Goal: Entertainment & Leisure: Consume media (video, audio)

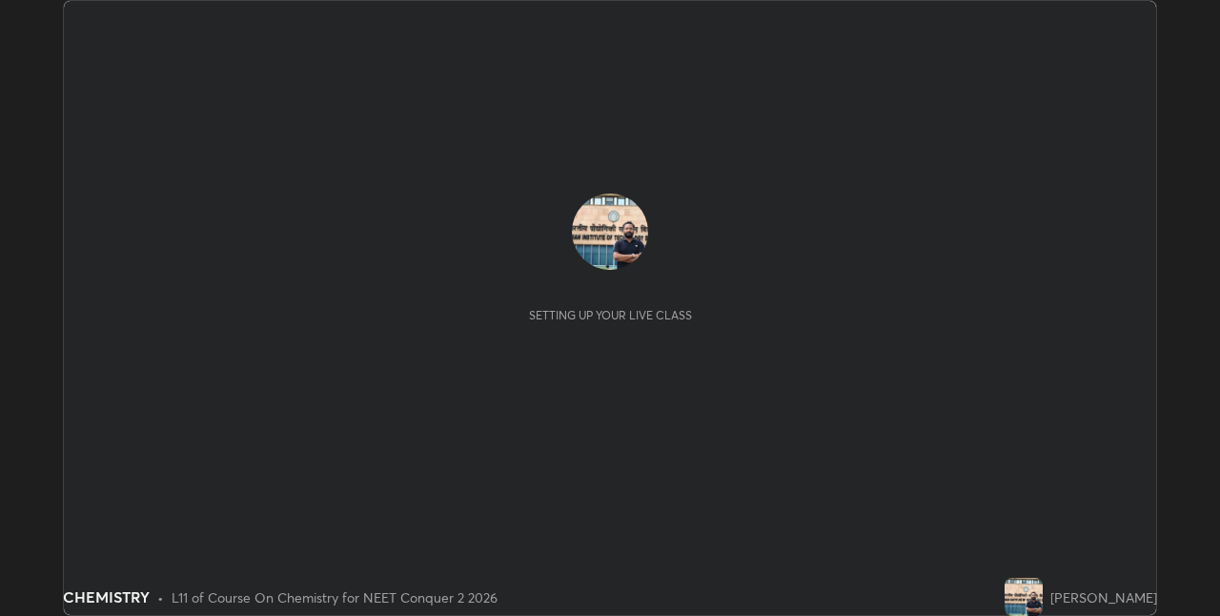
scroll to position [616, 1220]
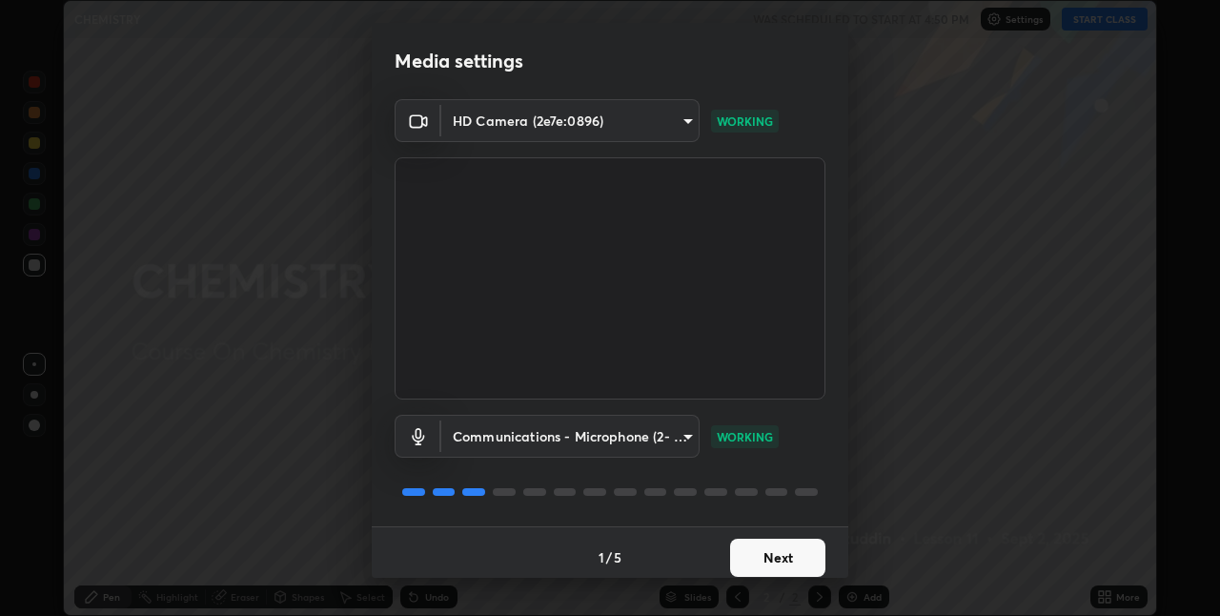
click at [782, 564] on button "Next" at bounding box center [777, 558] width 95 height 38
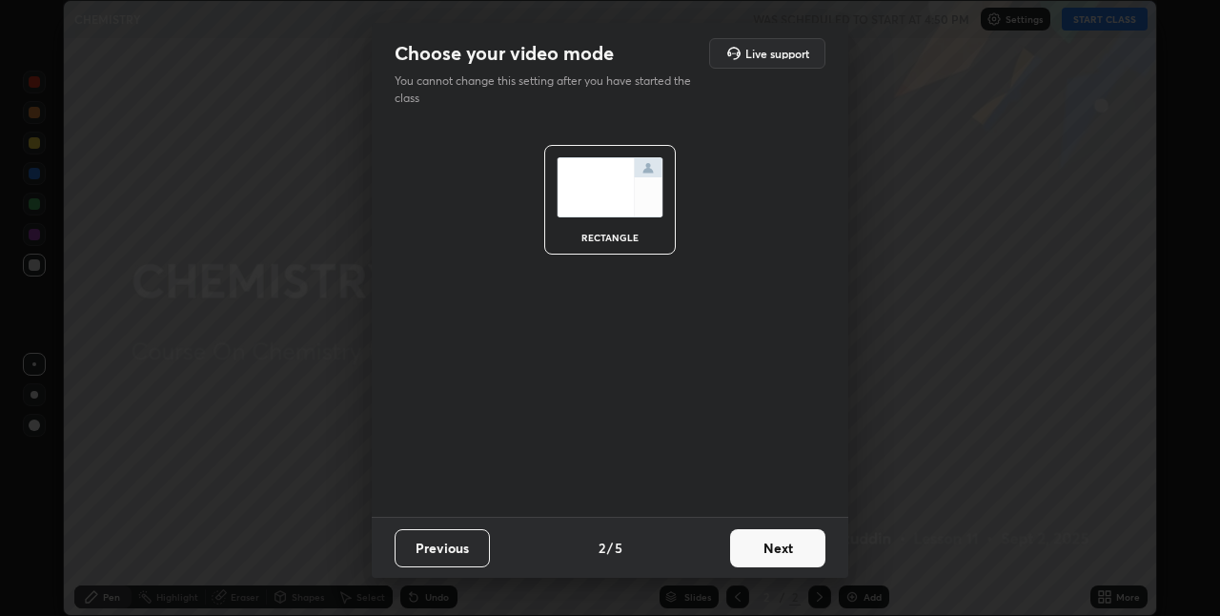
click at [787, 553] on button "Next" at bounding box center [777, 548] width 95 height 38
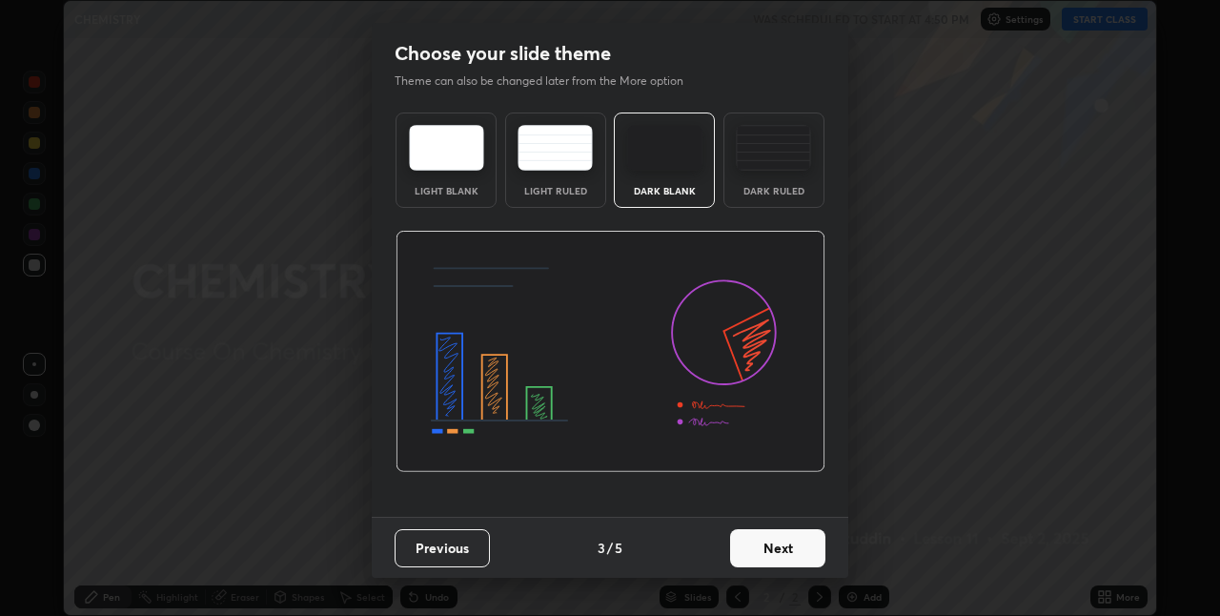
click at [785, 549] on button "Next" at bounding box center [777, 548] width 95 height 38
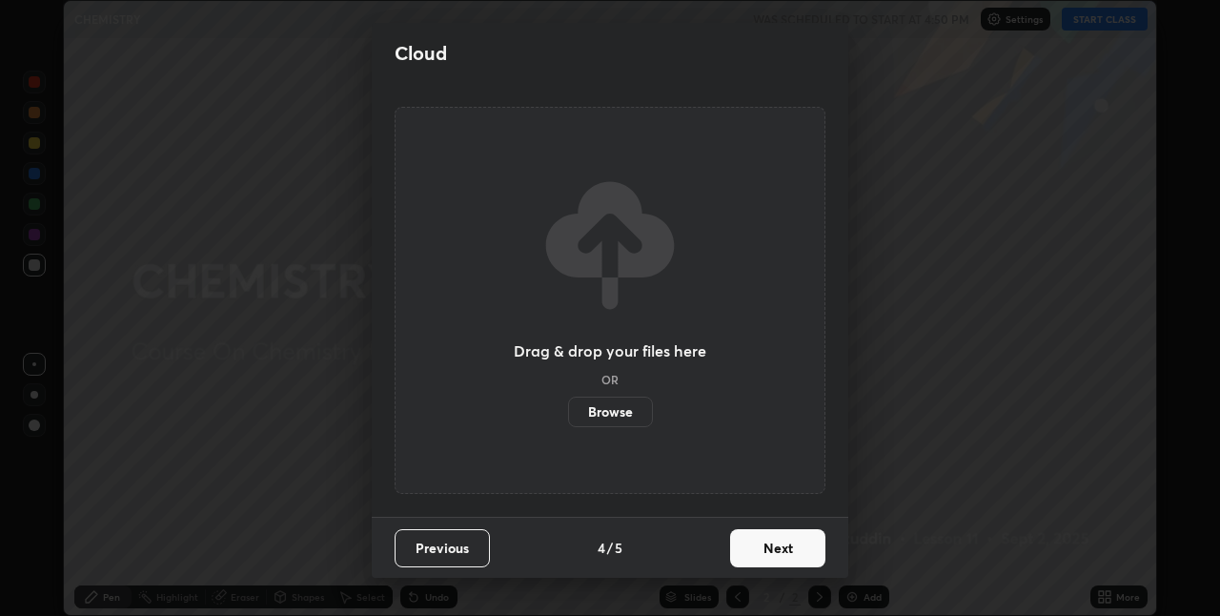
click at [785, 549] on button "Next" at bounding box center [777, 548] width 95 height 38
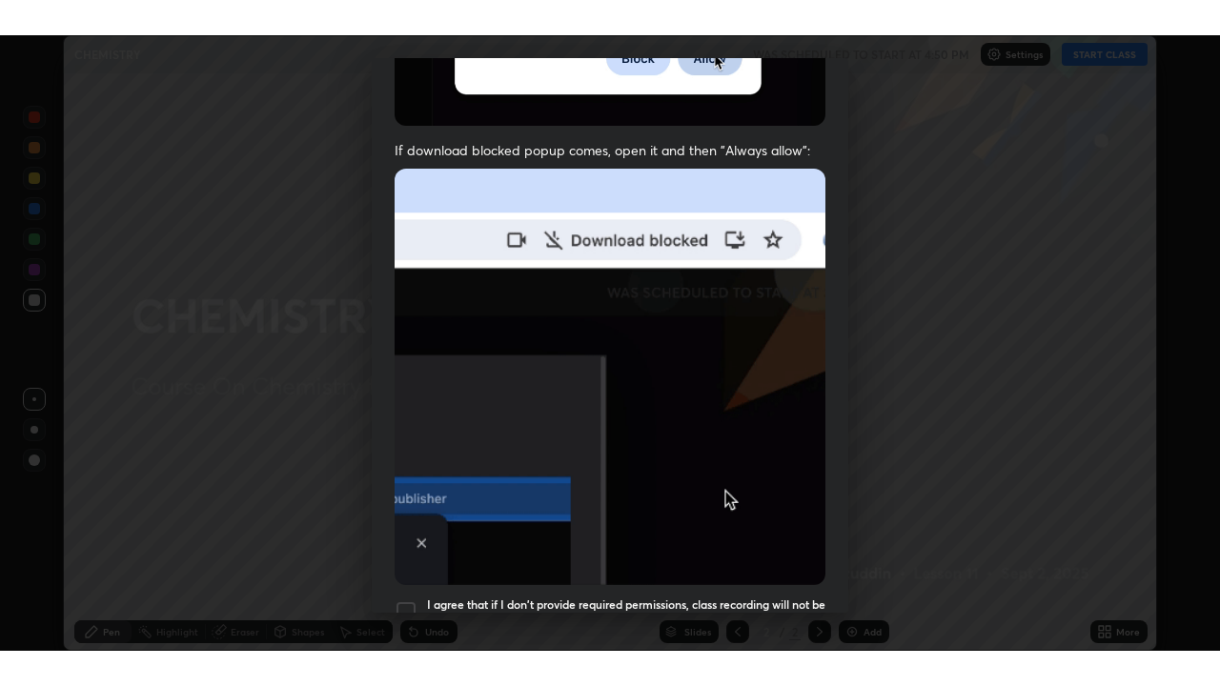
scroll to position [398, 0]
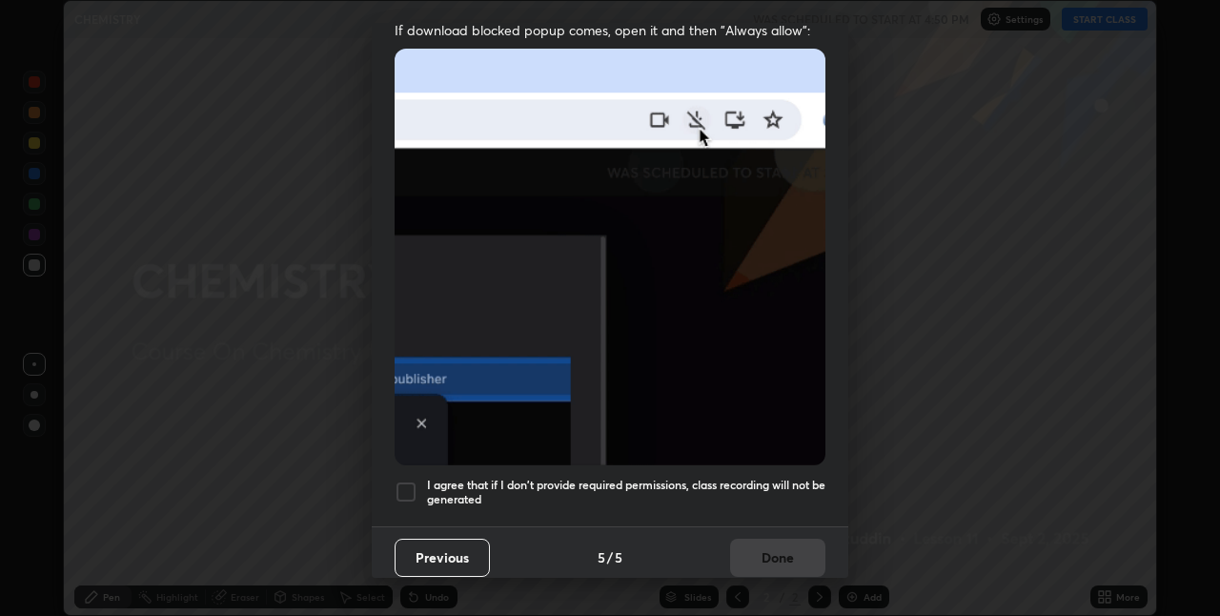
click at [406, 482] on div at bounding box center [406, 491] width 23 height 23
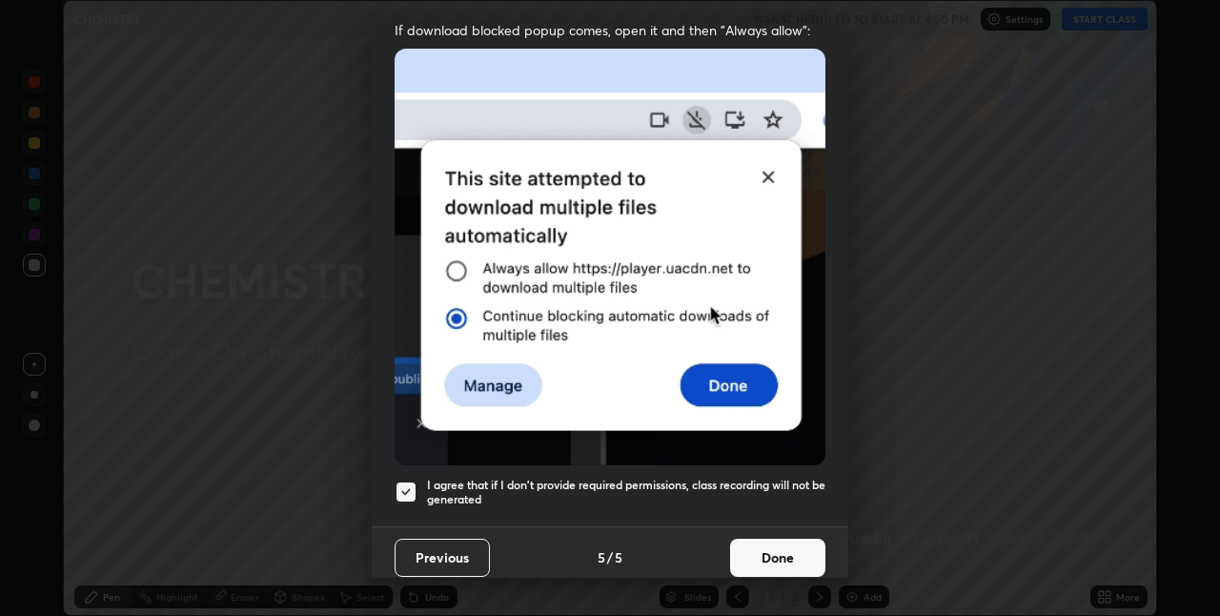
click at [763, 547] on button "Done" at bounding box center [777, 558] width 95 height 38
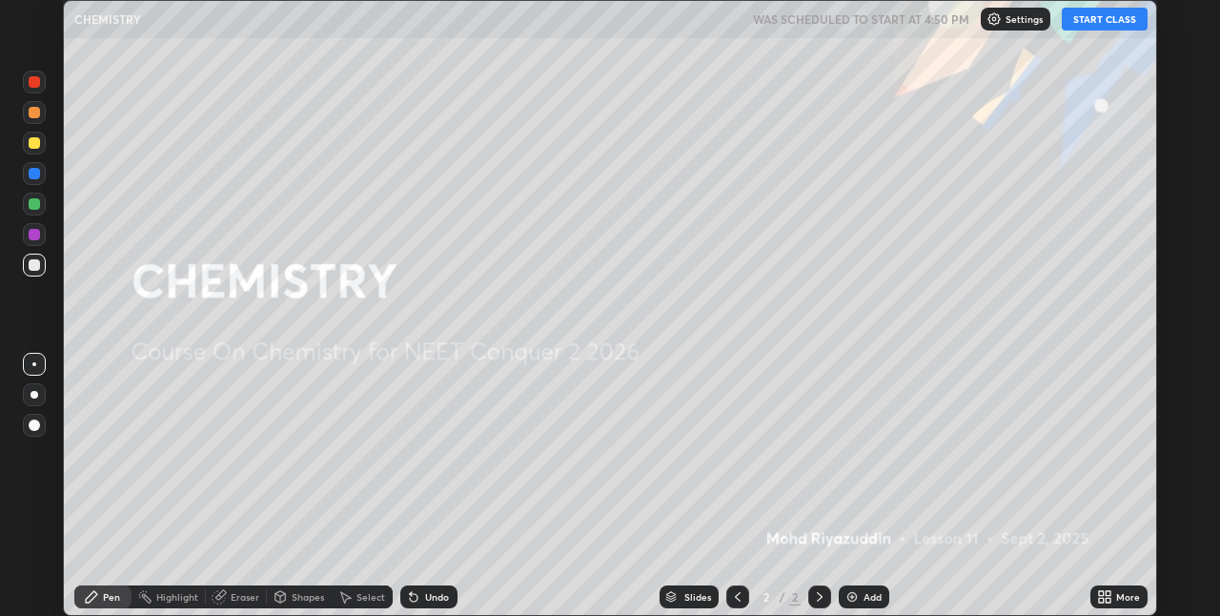
click at [1089, 28] on button "START CLASS" at bounding box center [1105, 19] width 86 height 23
click at [853, 602] on img at bounding box center [851, 596] width 15 height 15
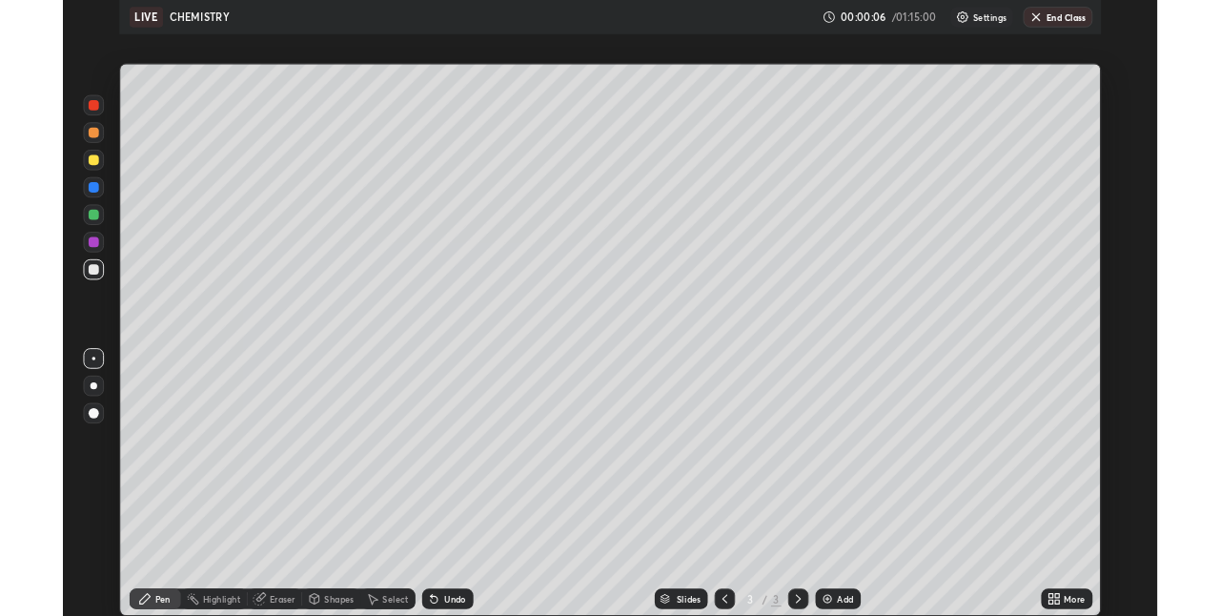
scroll to position [686, 1220]
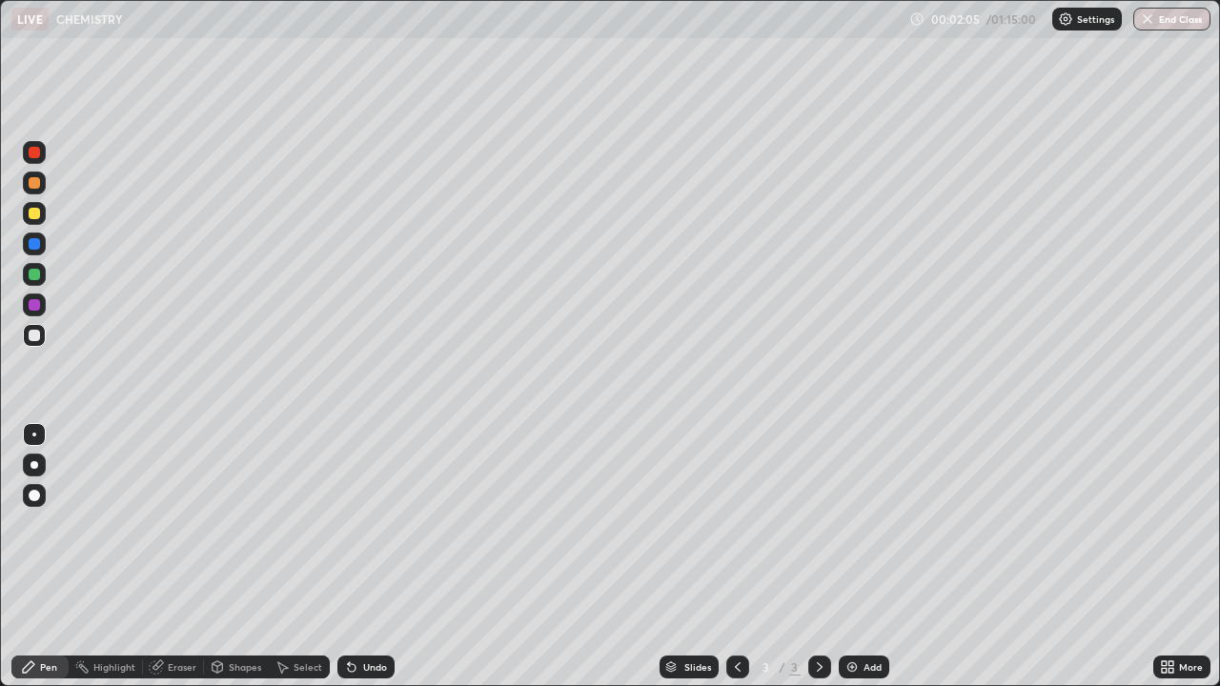
click at [351, 615] on icon at bounding box center [352, 668] width 8 height 8
click at [348, 615] on icon at bounding box center [352, 668] width 8 height 8
click at [349, 615] on icon at bounding box center [352, 668] width 8 height 8
click at [32, 342] on div at bounding box center [34, 335] width 23 height 23
click at [350, 615] on icon at bounding box center [352, 668] width 8 height 8
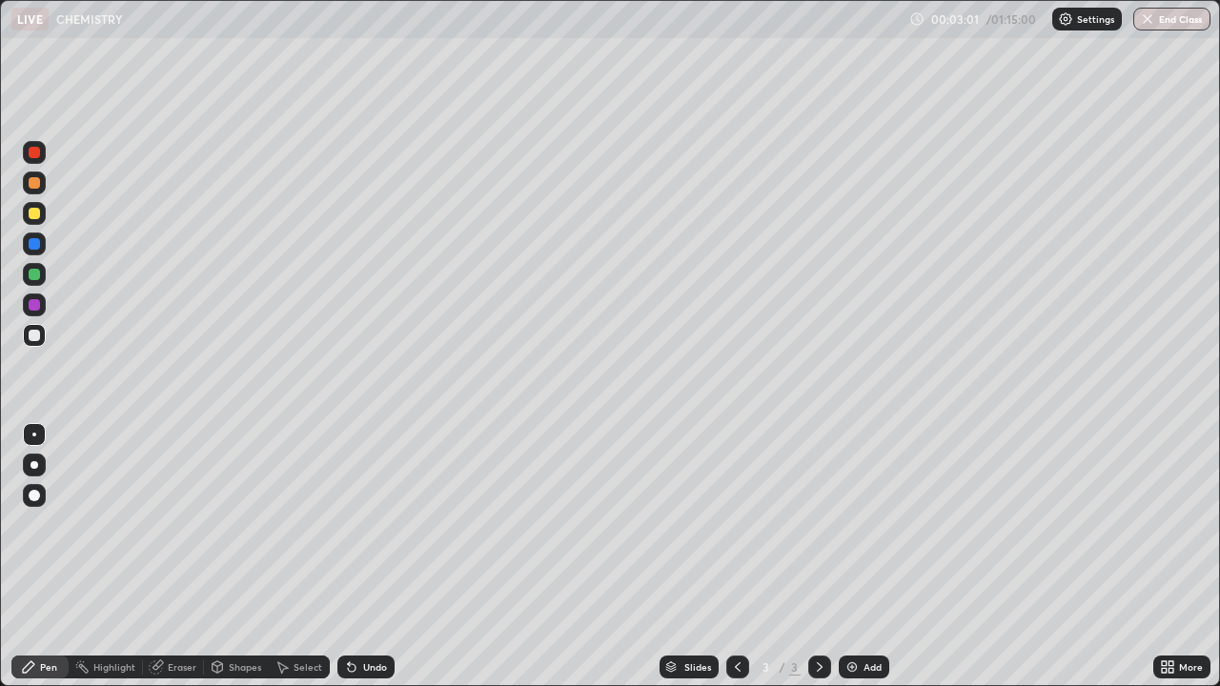
click at [349, 615] on icon at bounding box center [352, 668] width 8 height 8
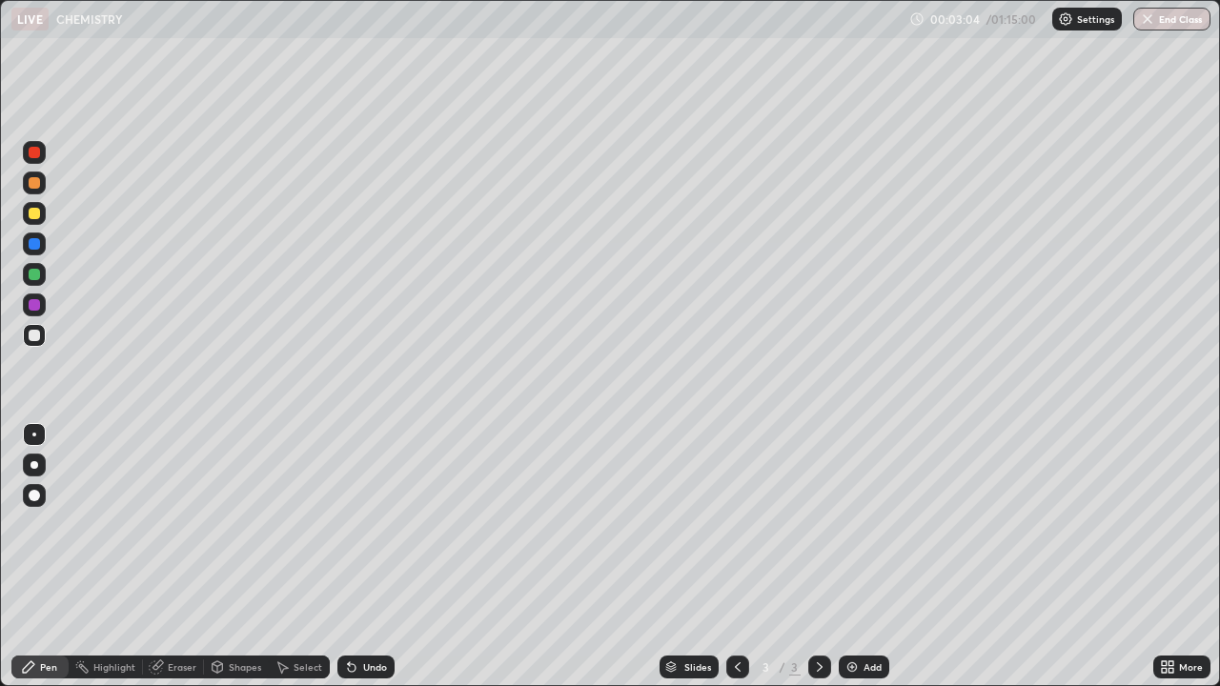
click at [349, 615] on icon at bounding box center [352, 668] width 8 height 8
click at [355, 615] on div "Undo" at bounding box center [365, 667] width 57 height 23
click at [356, 615] on div "Undo" at bounding box center [365, 667] width 57 height 23
click at [353, 615] on icon at bounding box center [351, 667] width 15 height 15
click at [358, 615] on div "Undo" at bounding box center [365, 667] width 57 height 23
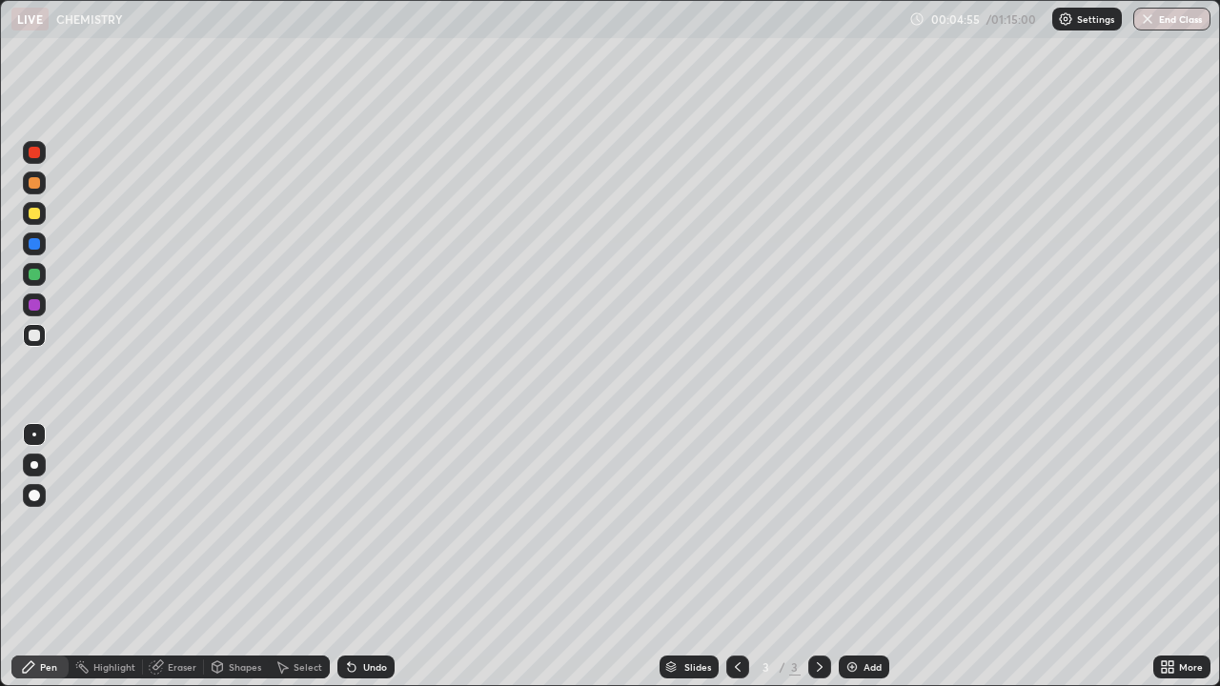
click at [173, 615] on div "Eraser" at bounding box center [182, 667] width 29 height 10
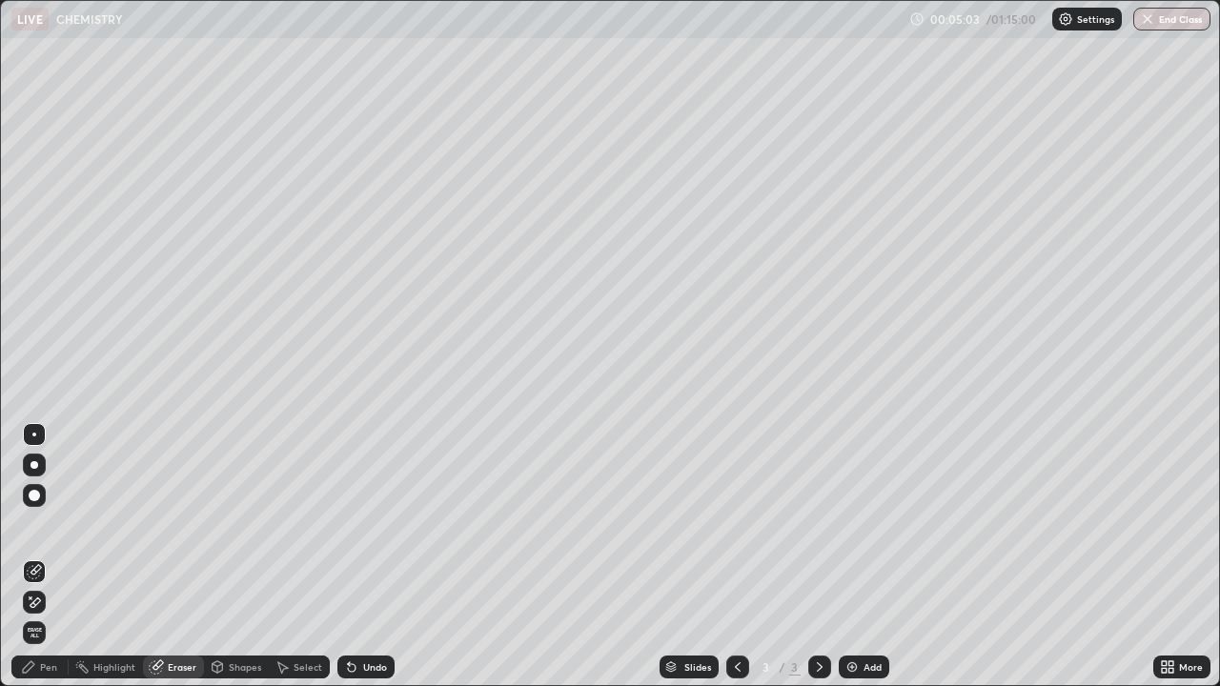
click at [40, 600] on icon at bounding box center [36, 603] width 10 height 10
click at [37, 574] on icon at bounding box center [34, 571] width 15 height 15
click at [57, 615] on div "Pen" at bounding box center [39, 667] width 57 height 23
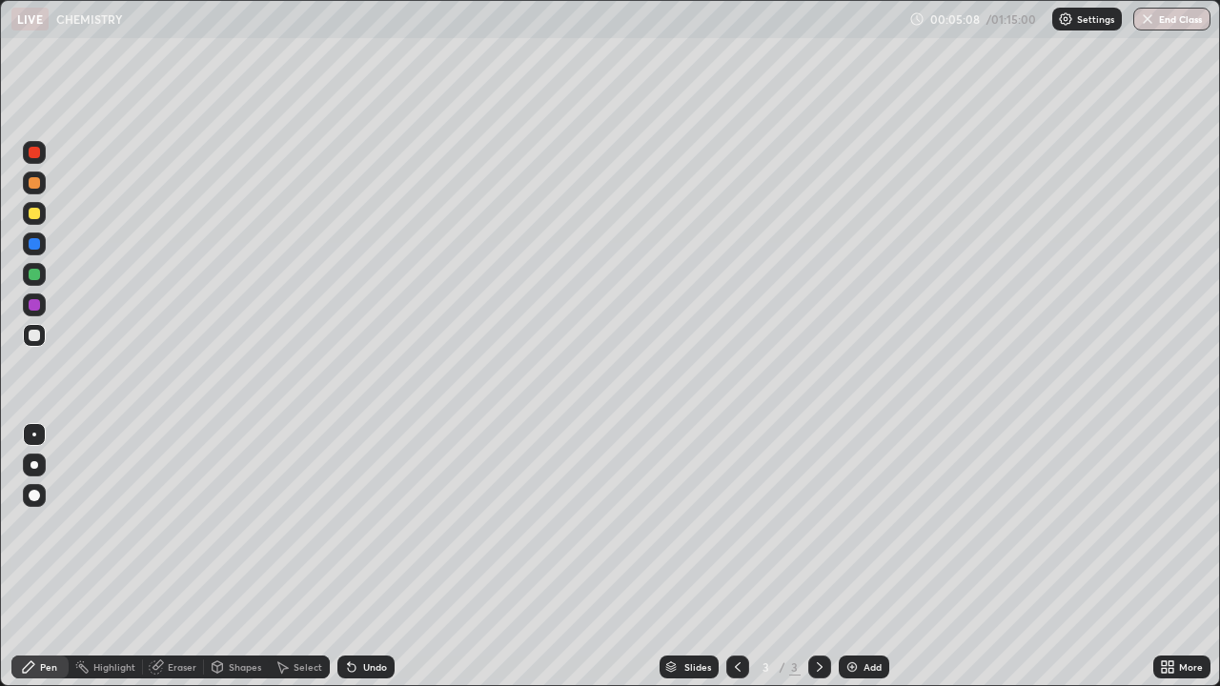
click at [171, 615] on div "Eraser" at bounding box center [182, 667] width 29 height 10
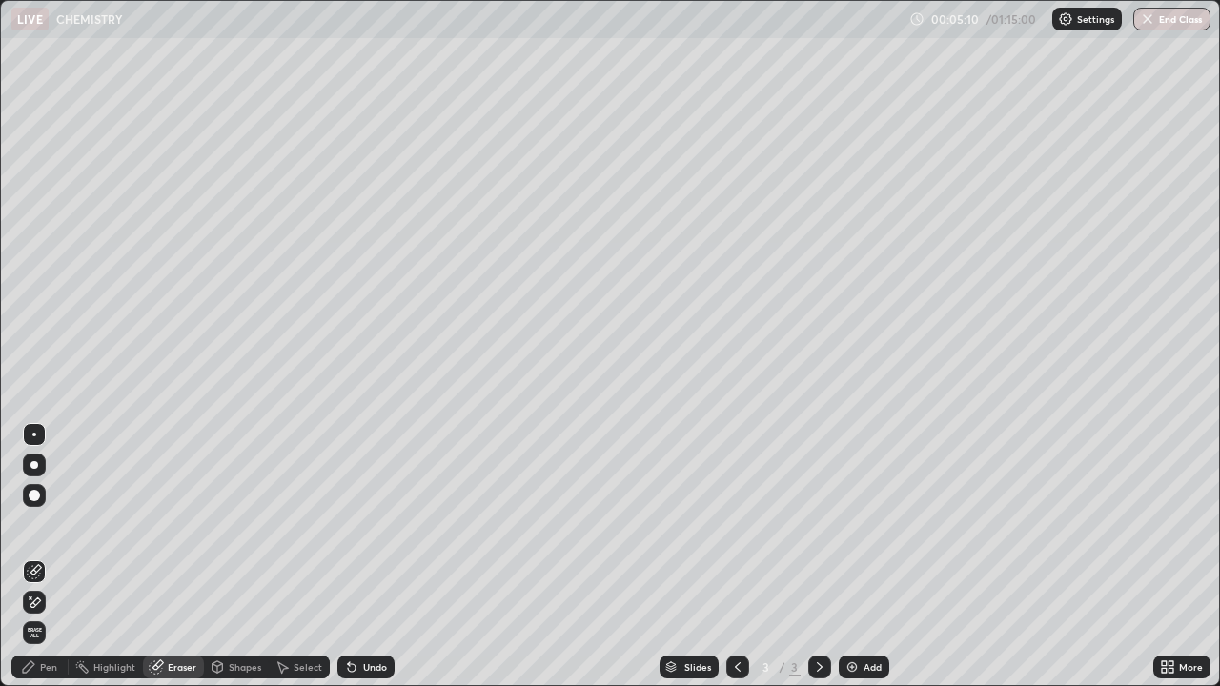
click at [42, 615] on div "Pen" at bounding box center [48, 667] width 17 height 10
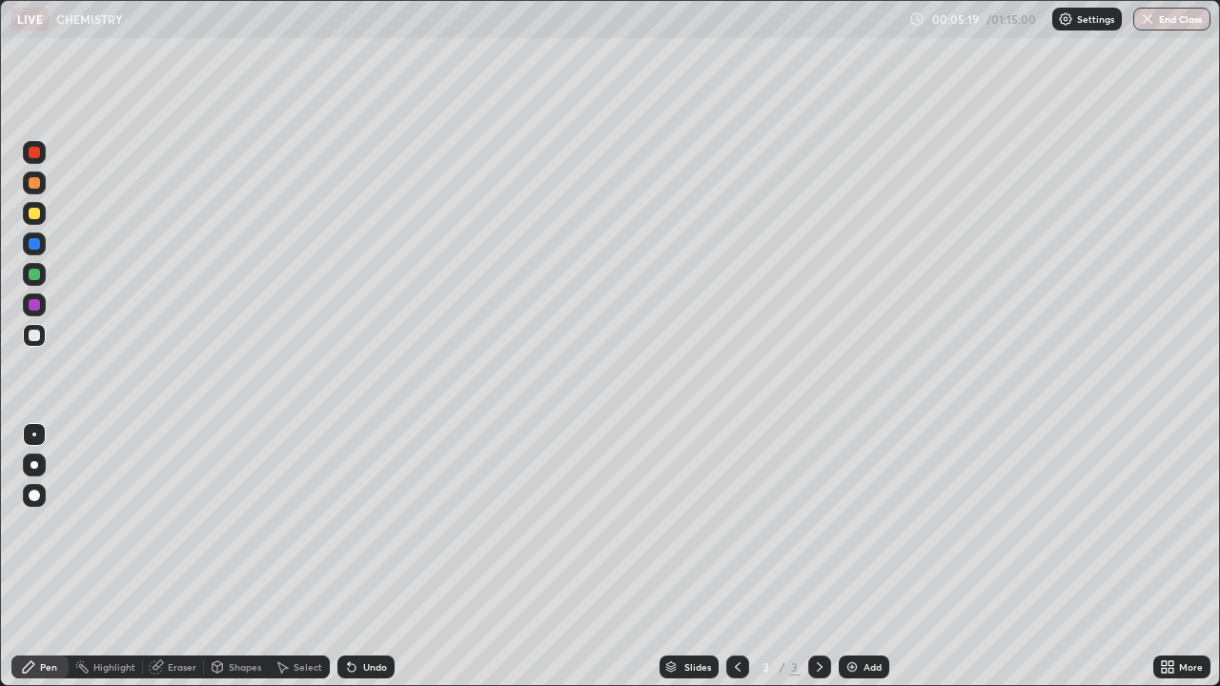
click at [34, 435] on div at bounding box center [34, 435] width 4 height 4
click at [38, 217] on div at bounding box center [34, 213] width 11 height 11
click at [350, 615] on icon at bounding box center [352, 668] width 8 height 8
click at [37, 276] on div at bounding box center [34, 274] width 11 height 11
click at [350, 615] on icon at bounding box center [352, 668] width 8 height 8
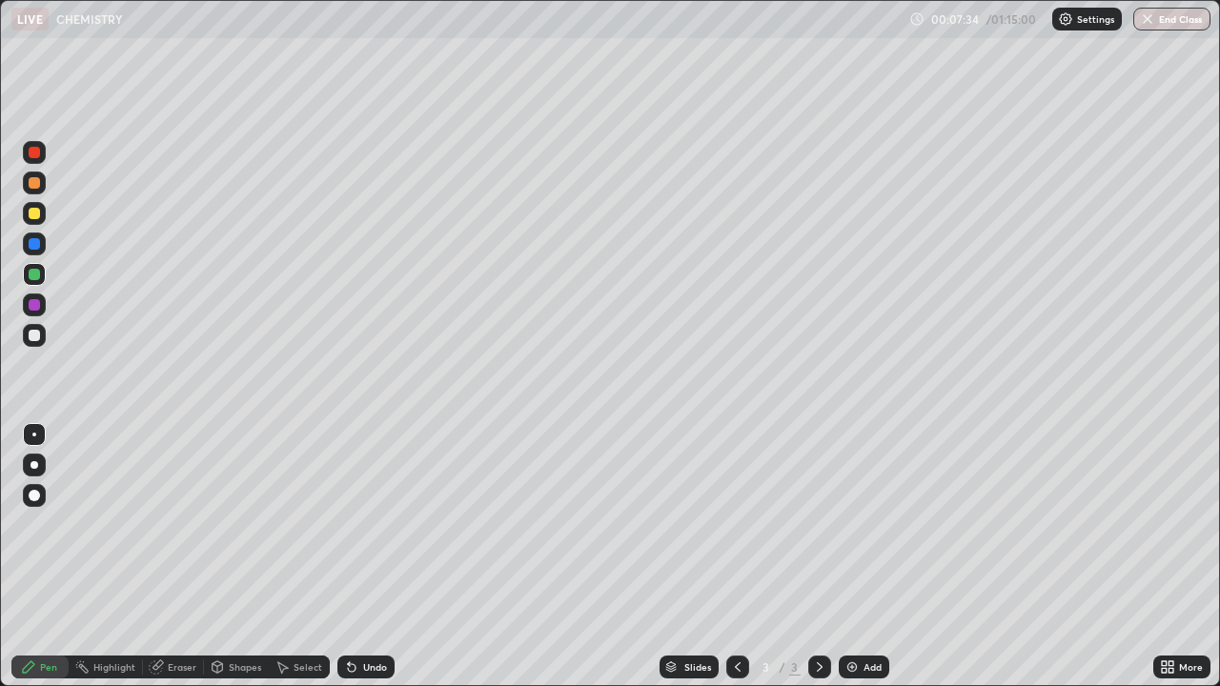
click at [353, 615] on icon at bounding box center [352, 668] width 8 height 8
click at [34, 435] on div at bounding box center [34, 435] width 4 height 4
click at [42, 222] on div at bounding box center [34, 213] width 23 height 23
click at [34, 214] on div at bounding box center [34, 213] width 11 height 11
click at [34, 336] on div at bounding box center [34, 335] width 11 height 11
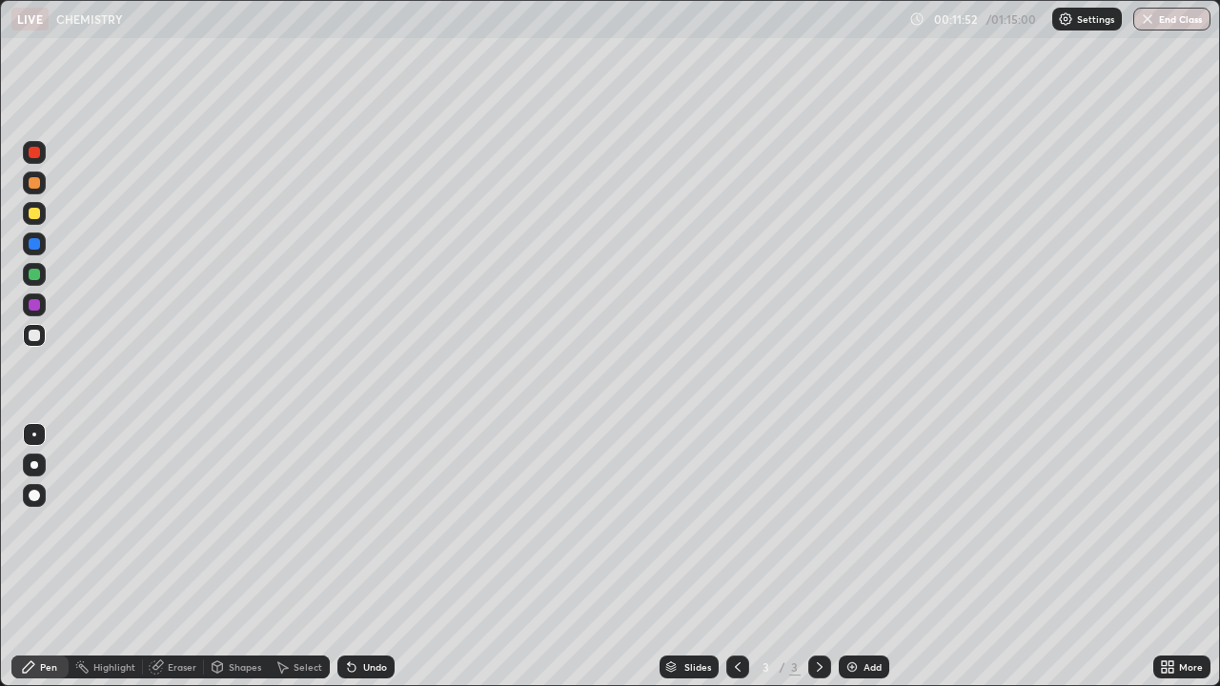
click at [351, 615] on icon at bounding box center [352, 668] width 8 height 8
click at [352, 615] on icon at bounding box center [351, 667] width 15 height 15
click at [352, 615] on icon at bounding box center [352, 668] width 8 height 8
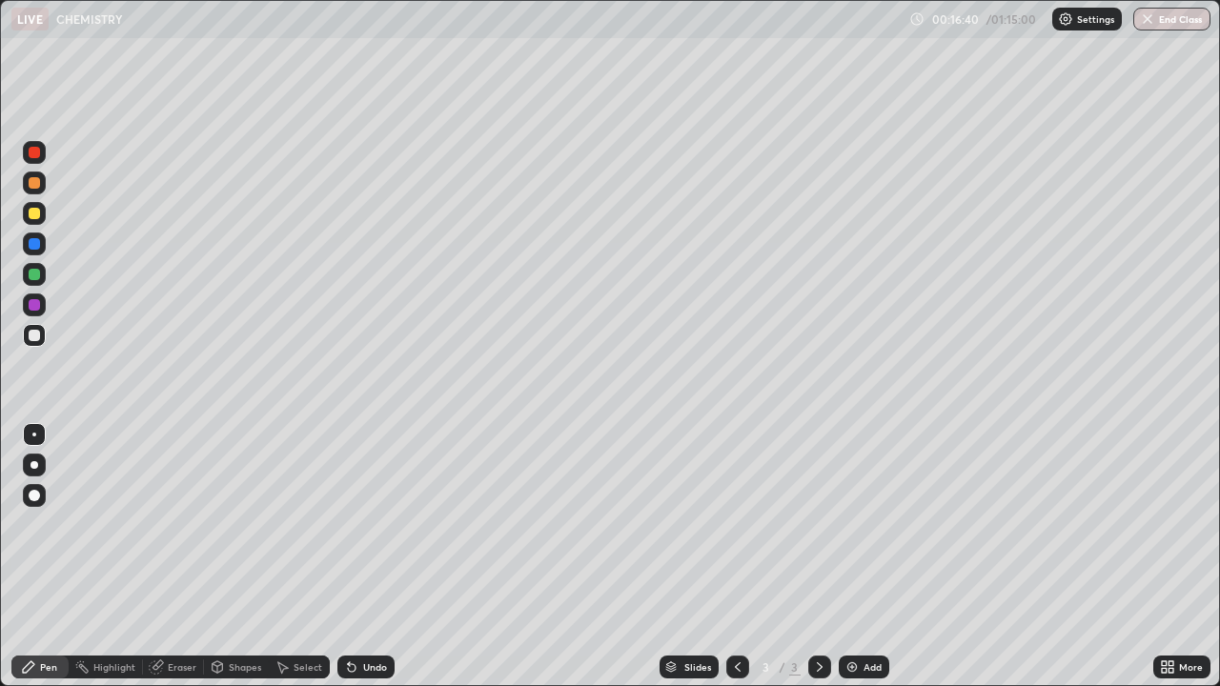
click at [31, 248] on div at bounding box center [34, 243] width 11 height 11
click at [852, 615] on img at bounding box center [851, 667] width 15 height 15
click at [34, 435] on div at bounding box center [34, 435] width 4 height 4
click at [42, 342] on div at bounding box center [34, 335] width 23 height 23
click at [173, 615] on div "Eraser" at bounding box center [182, 667] width 29 height 10
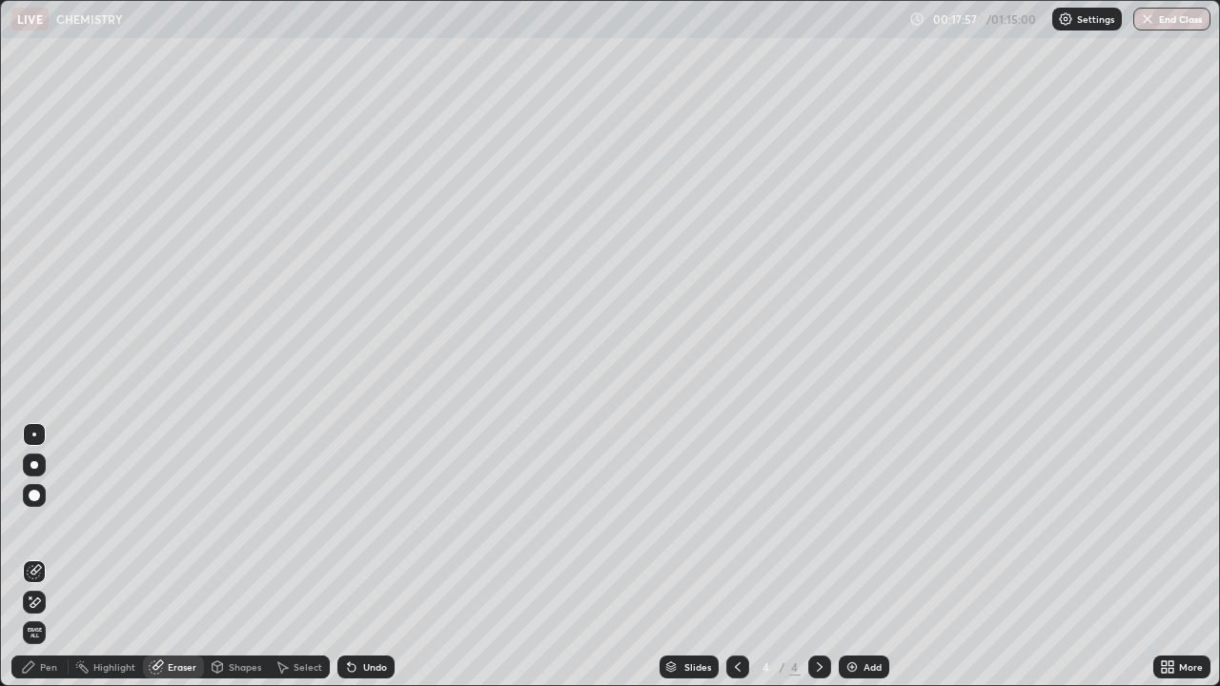
click at [43, 615] on span "Erase all" at bounding box center [34, 632] width 21 height 11
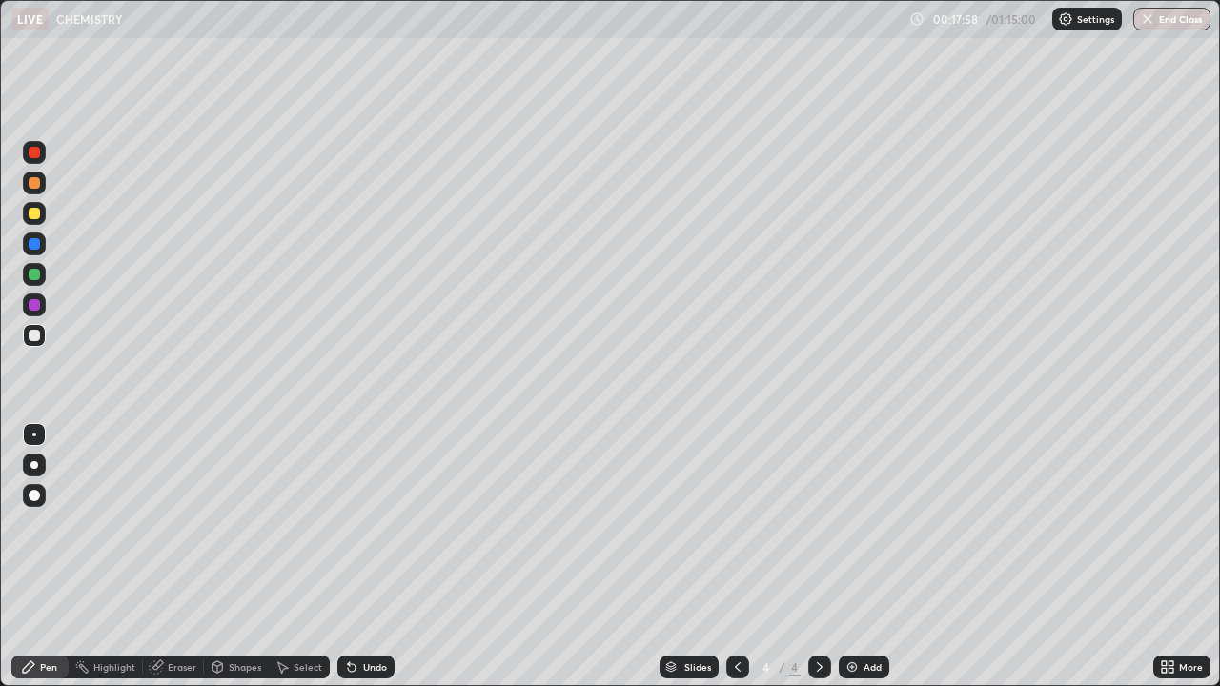
click at [51, 615] on div "Pen" at bounding box center [48, 667] width 17 height 10
click at [36, 338] on div at bounding box center [34, 335] width 11 height 11
click at [349, 615] on icon at bounding box center [352, 668] width 8 height 8
click at [348, 615] on icon at bounding box center [349, 663] width 2 height 2
click at [39, 218] on div at bounding box center [34, 213] width 23 height 23
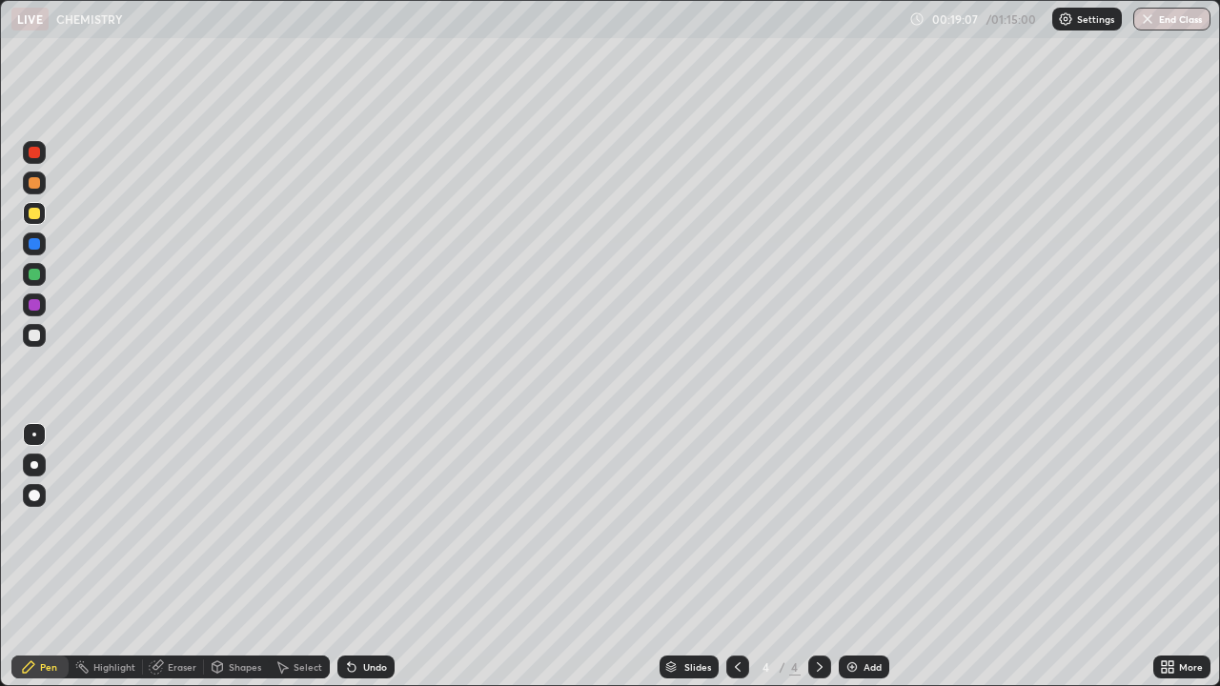
click at [39, 336] on div at bounding box center [34, 335] width 11 height 11
click at [347, 615] on icon at bounding box center [351, 667] width 15 height 15
click at [169, 615] on div "Eraser" at bounding box center [182, 667] width 29 height 10
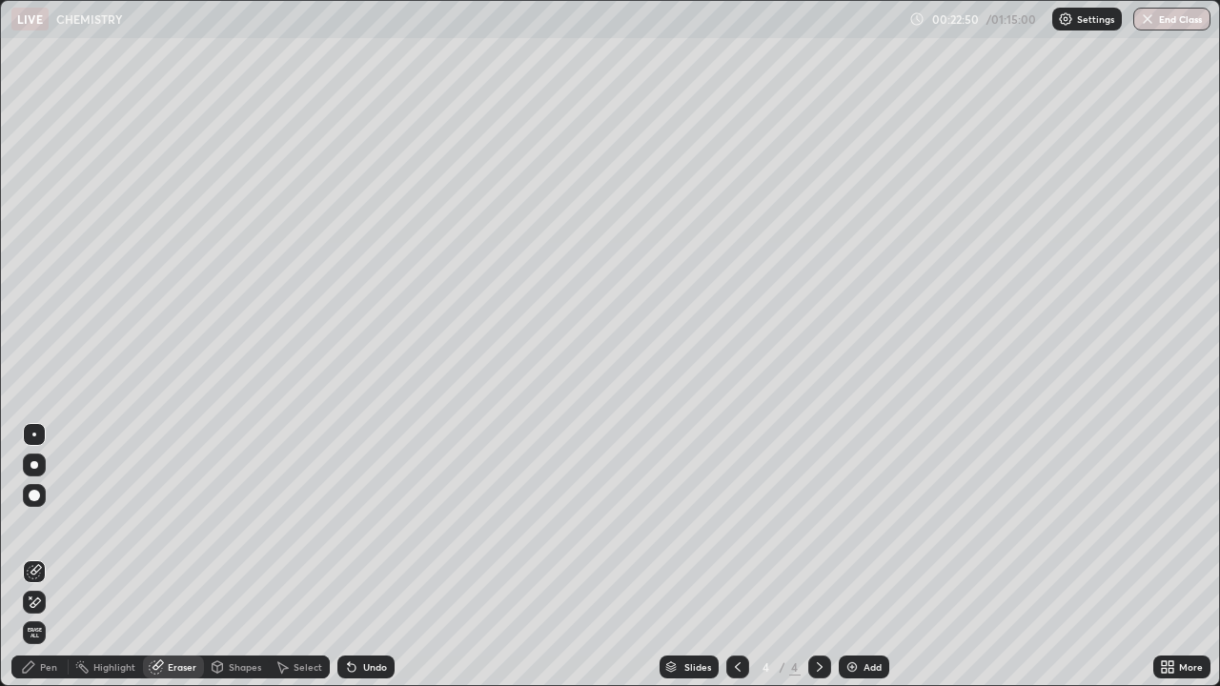
click at [63, 615] on div "Pen" at bounding box center [39, 667] width 57 height 23
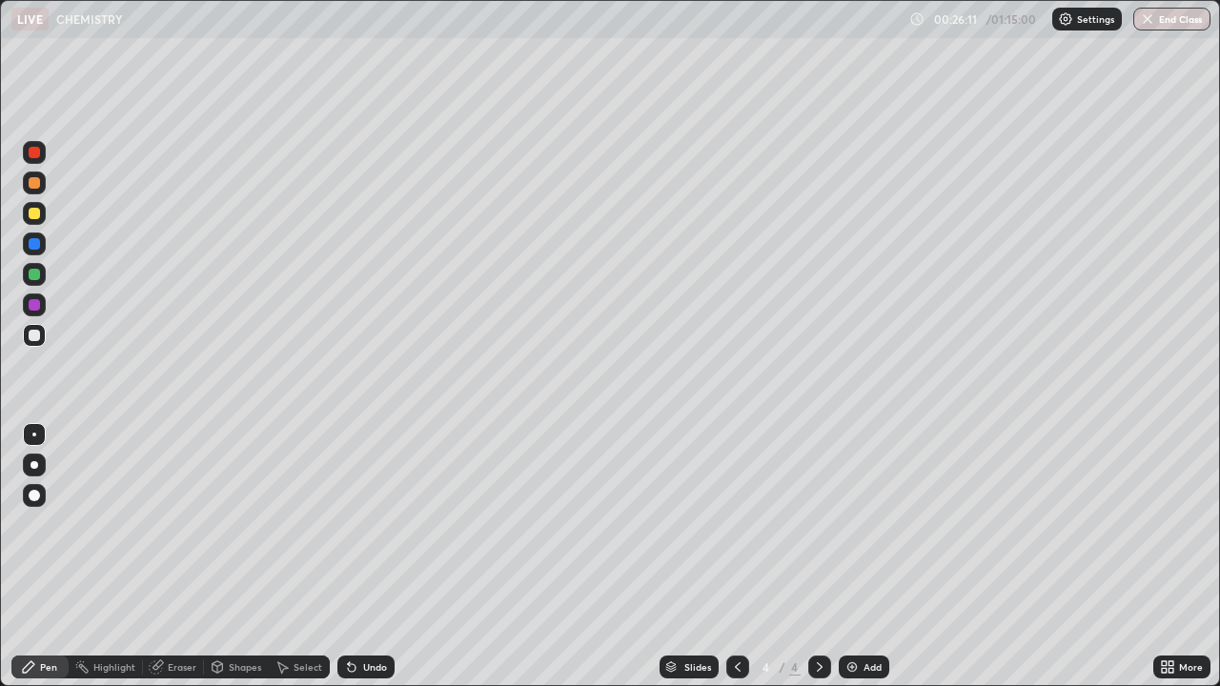
click at [35, 275] on div at bounding box center [34, 274] width 11 height 11
click at [168, 615] on div "Eraser" at bounding box center [182, 667] width 29 height 10
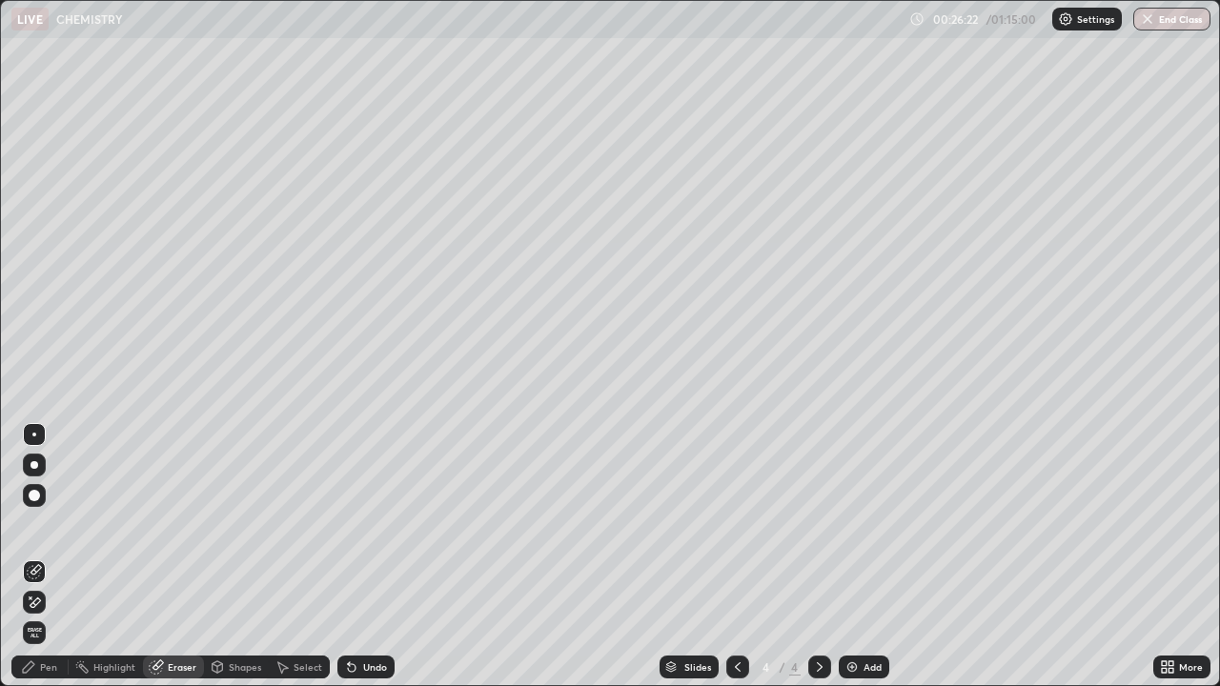
click at [57, 615] on div "Pen" at bounding box center [39, 667] width 57 height 23
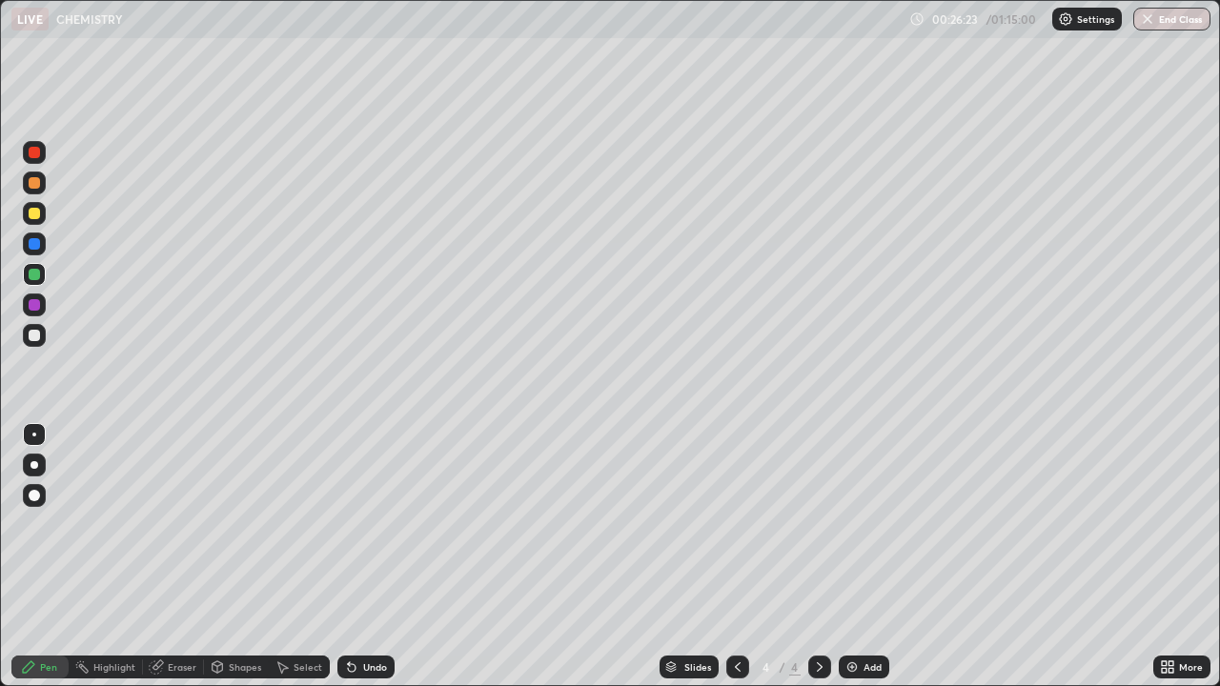
click at [32, 332] on div at bounding box center [34, 335] width 11 height 11
click at [848, 615] on img at bounding box center [851, 667] width 15 height 15
click at [845, 615] on img at bounding box center [851, 667] width 15 height 15
click at [178, 615] on div "Eraser" at bounding box center [182, 667] width 29 height 10
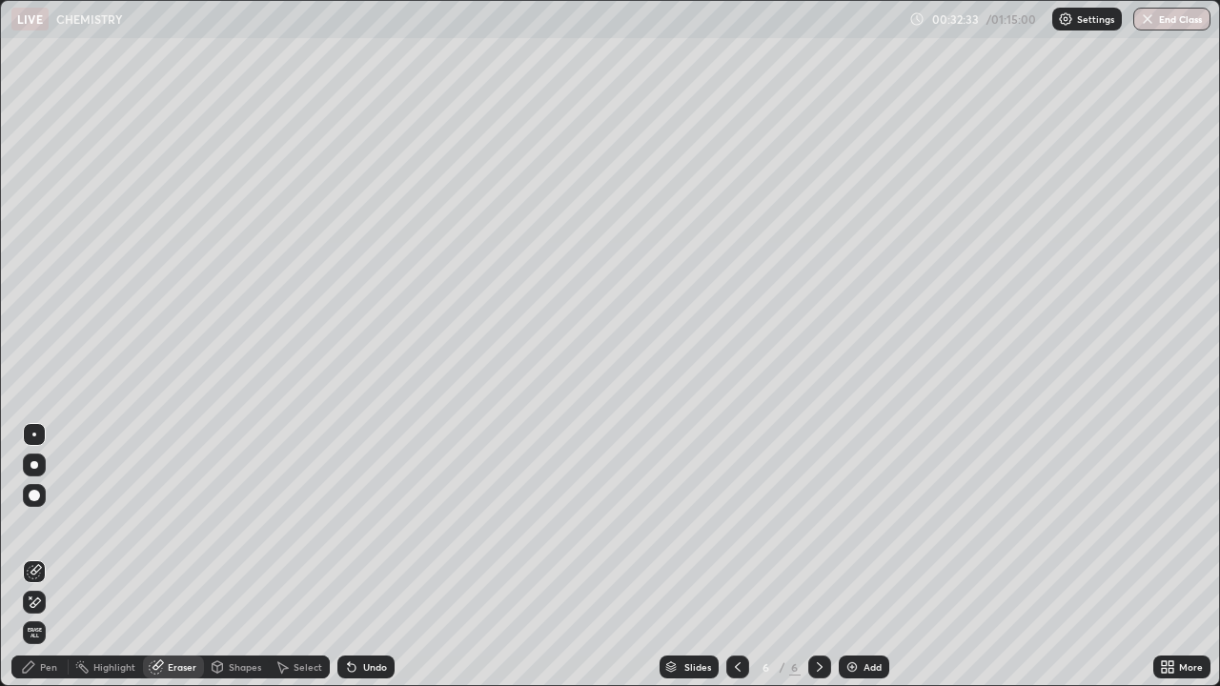
click at [52, 615] on div "Pen" at bounding box center [48, 667] width 17 height 10
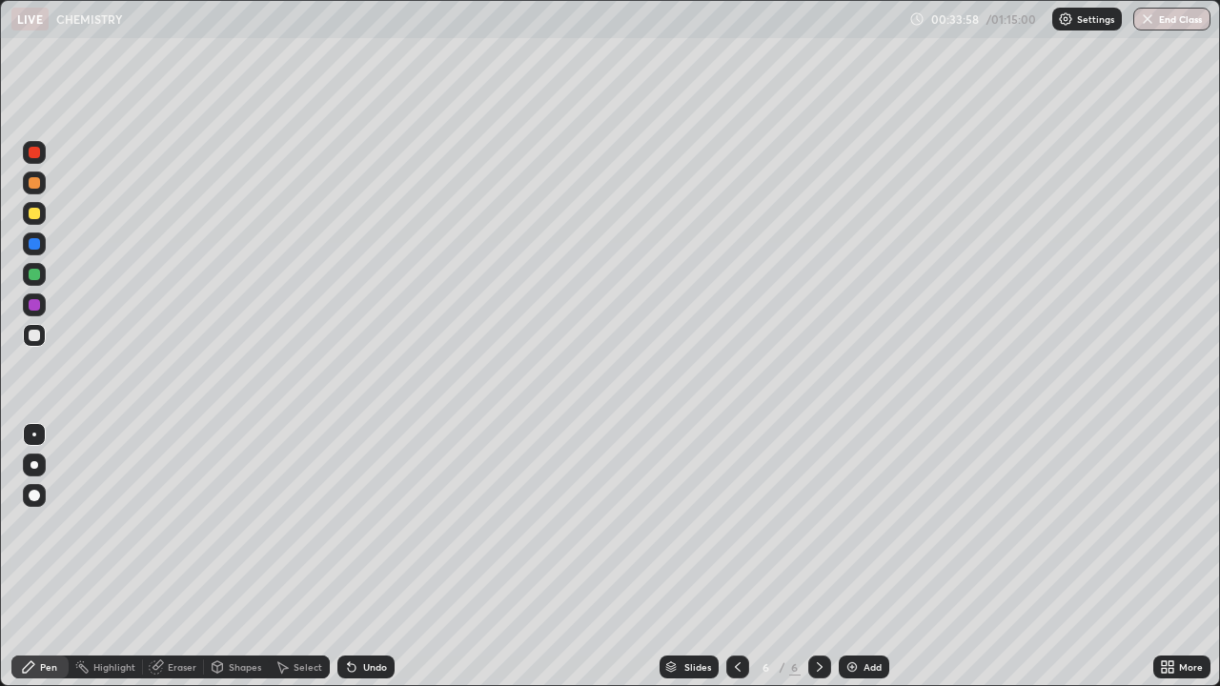
click at [348, 615] on icon at bounding box center [351, 667] width 15 height 15
click at [356, 615] on icon at bounding box center [351, 667] width 15 height 15
click at [356, 615] on div "Undo" at bounding box center [365, 667] width 57 height 23
click at [349, 615] on icon at bounding box center [352, 668] width 8 height 8
click at [352, 615] on icon at bounding box center [351, 667] width 15 height 15
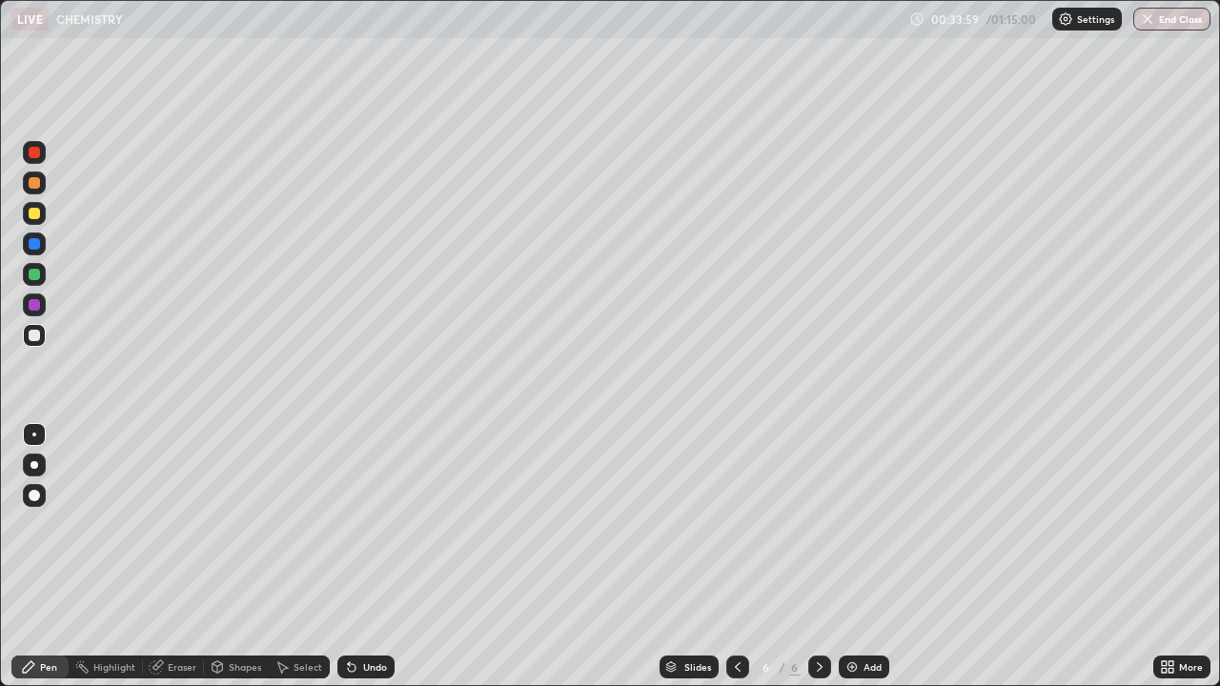
click at [349, 615] on icon at bounding box center [352, 668] width 8 height 8
click at [353, 615] on div "Undo" at bounding box center [365, 667] width 57 height 23
click at [354, 615] on div "Undo" at bounding box center [365, 667] width 57 height 23
click at [355, 615] on icon at bounding box center [351, 667] width 15 height 15
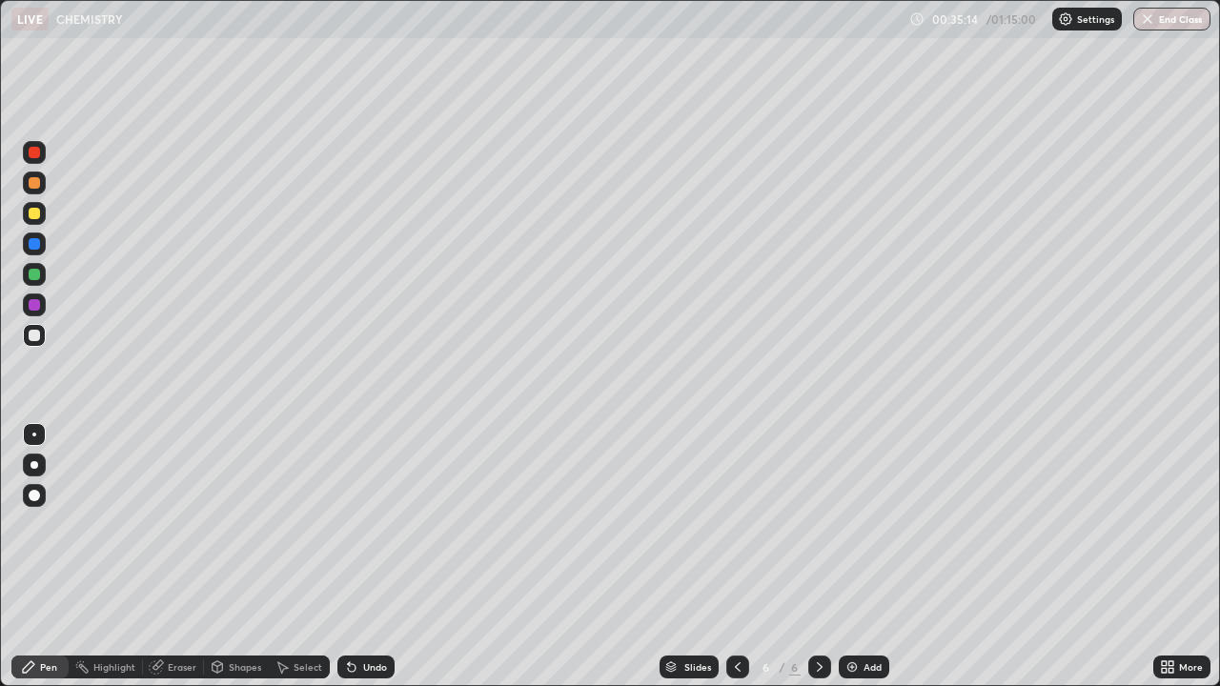
click at [357, 615] on div "Undo" at bounding box center [365, 667] width 57 height 23
click at [356, 615] on div "Undo" at bounding box center [365, 667] width 57 height 23
click at [355, 615] on icon at bounding box center [351, 667] width 15 height 15
click at [166, 615] on div "Eraser" at bounding box center [173, 667] width 61 height 23
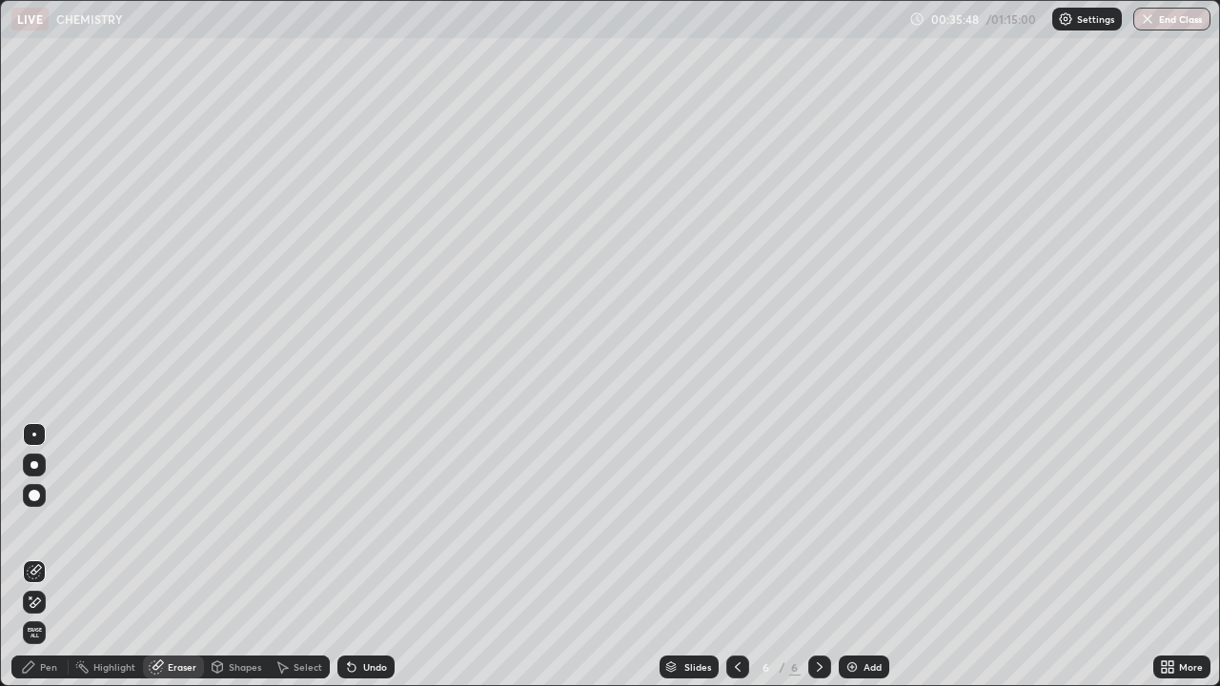
click at [60, 615] on div "Pen" at bounding box center [39, 667] width 57 height 23
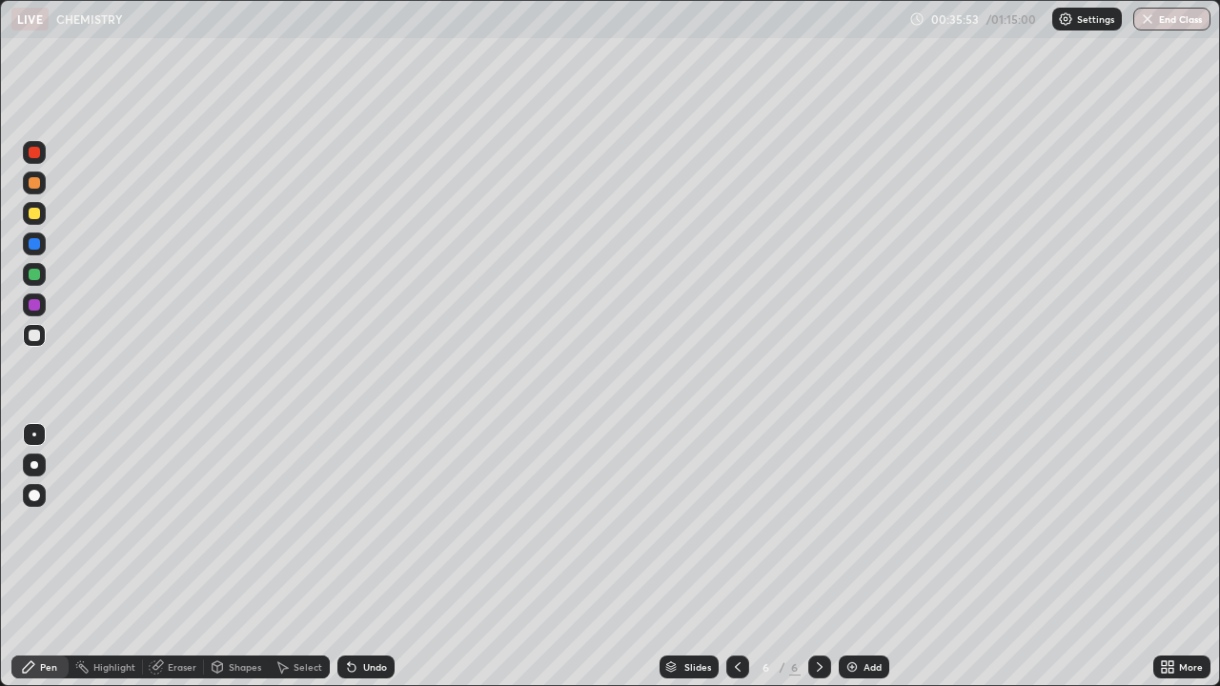
click at [180, 615] on div "Eraser" at bounding box center [182, 667] width 29 height 10
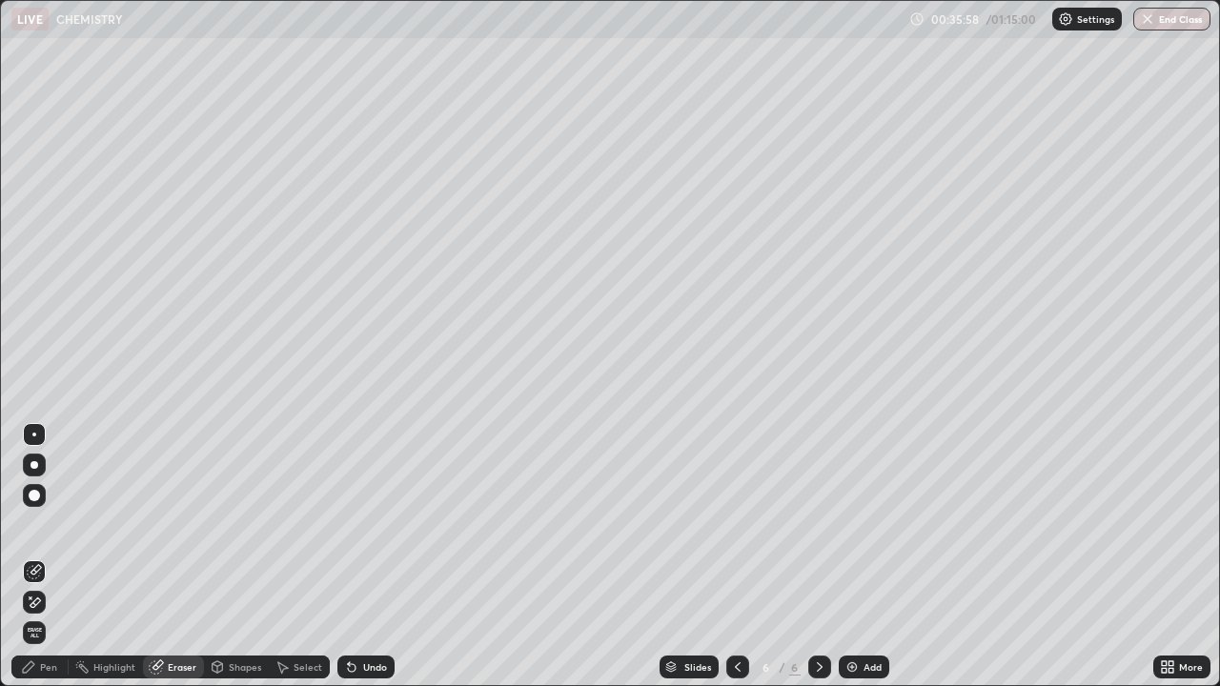
click at [54, 615] on div "Pen" at bounding box center [48, 667] width 17 height 10
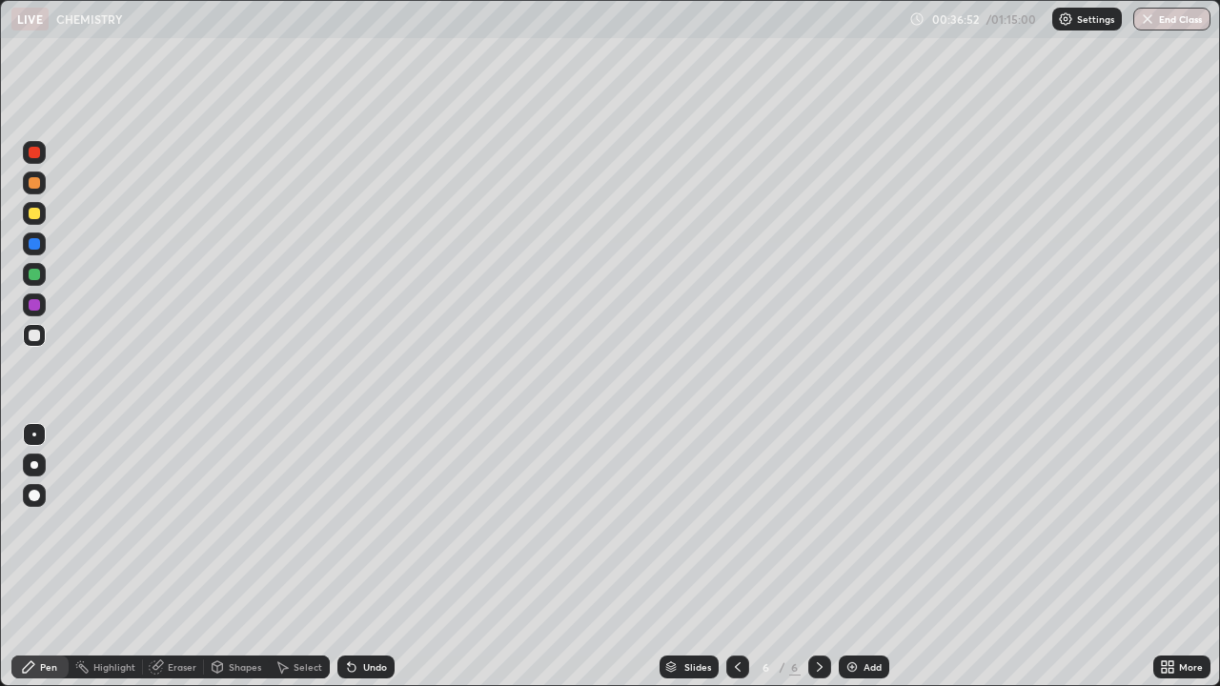
click at [352, 615] on icon at bounding box center [352, 668] width 8 height 8
click at [348, 615] on icon at bounding box center [349, 663] width 2 height 2
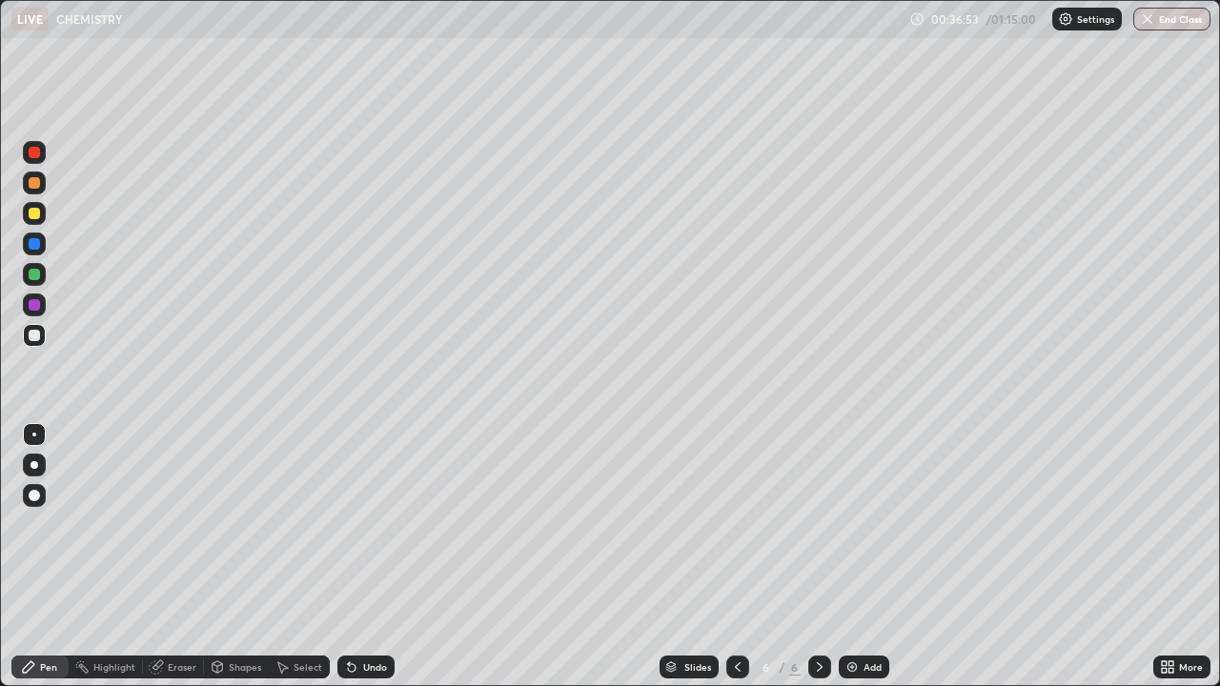
click at [348, 615] on icon at bounding box center [349, 663] width 2 height 2
click at [347, 615] on icon at bounding box center [351, 667] width 15 height 15
click at [350, 615] on div "Undo" at bounding box center [365, 667] width 57 height 23
click at [349, 615] on div "Undo" at bounding box center [365, 667] width 57 height 23
click at [346, 615] on div "Undo" at bounding box center [365, 667] width 57 height 23
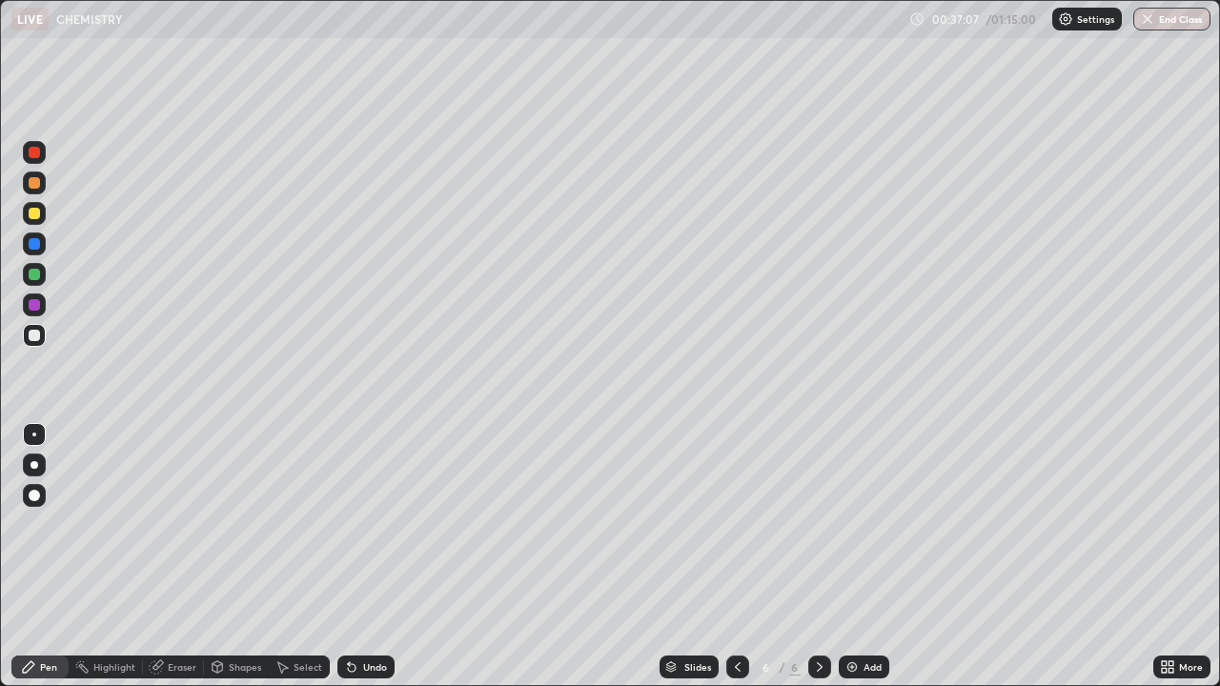
click at [355, 615] on icon at bounding box center [351, 667] width 15 height 15
click at [348, 615] on icon at bounding box center [352, 668] width 8 height 8
click at [353, 615] on icon at bounding box center [352, 668] width 8 height 8
click at [352, 615] on icon at bounding box center [351, 667] width 15 height 15
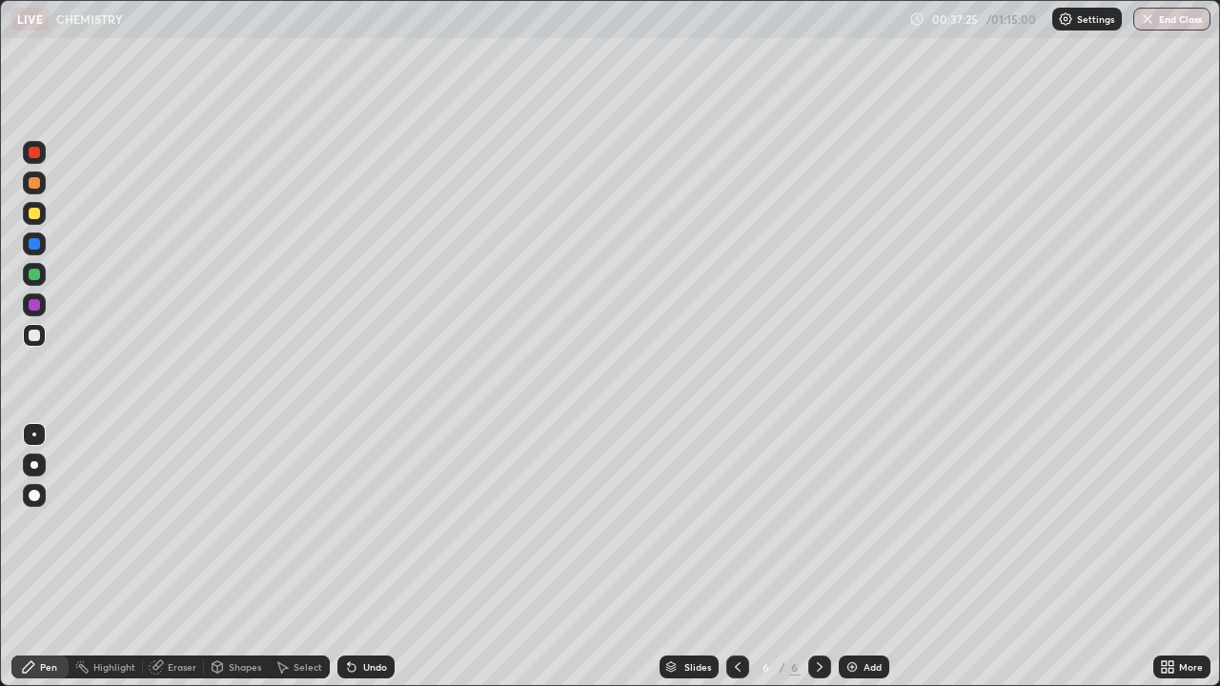
click at [348, 615] on icon at bounding box center [349, 663] width 2 height 2
click at [352, 615] on icon at bounding box center [352, 668] width 8 height 8
click at [348, 615] on icon at bounding box center [349, 663] width 2 height 2
click at [849, 615] on img at bounding box center [851, 667] width 15 height 15
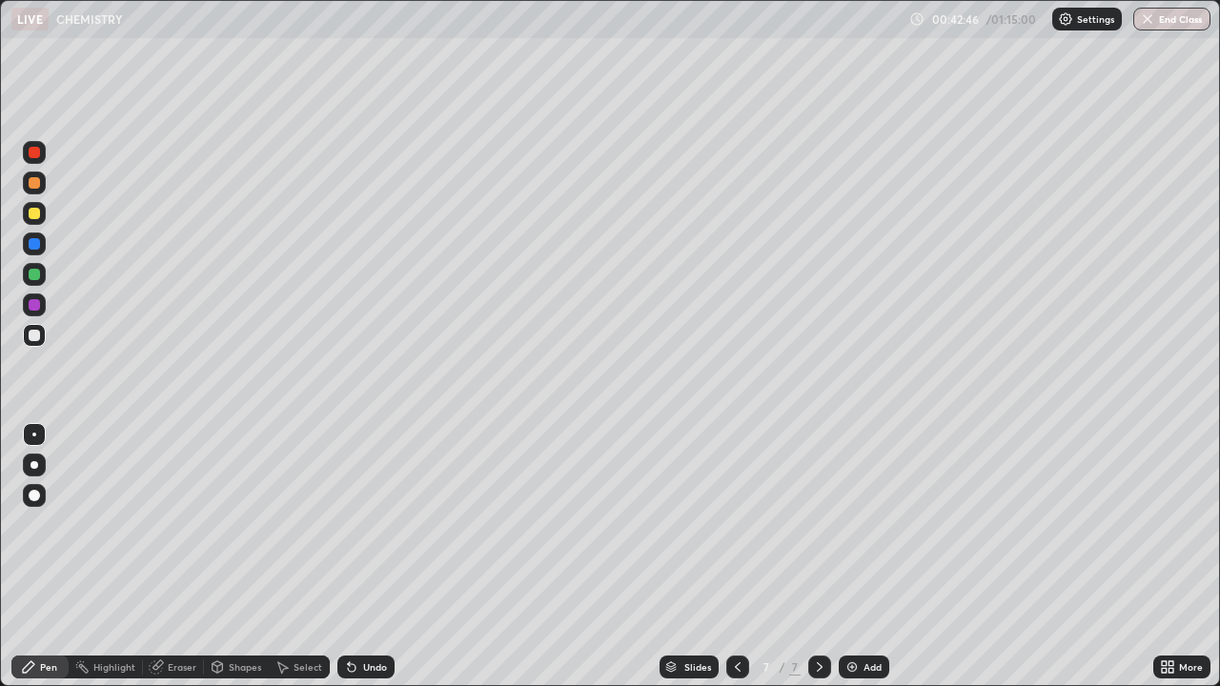
click at [349, 615] on icon at bounding box center [352, 668] width 8 height 8
click at [350, 615] on icon at bounding box center [352, 668] width 8 height 8
click at [349, 615] on icon at bounding box center [352, 668] width 8 height 8
click at [346, 615] on div "Undo" at bounding box center [365, 667] width 57 height 23
click at [350, 615] on div "Undo" at bounding box center [365, 667] width 57 height 23
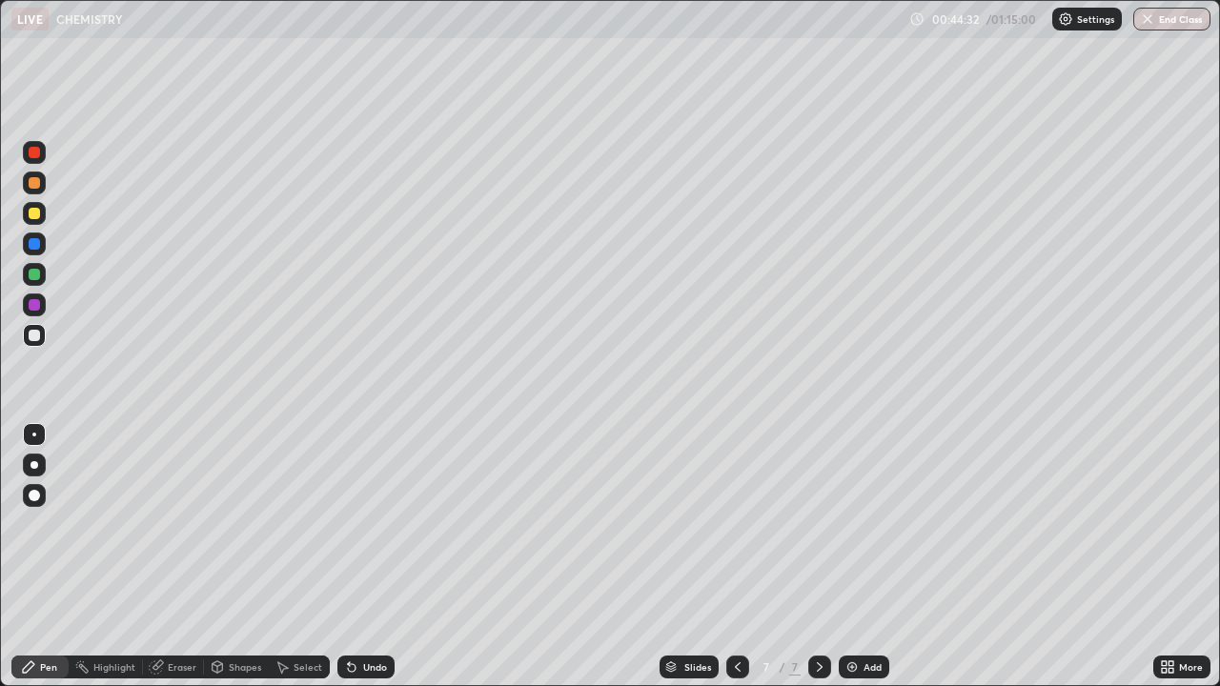
click at [348, 615] on icon at bounding box center [349, 663] width 2 height 2
click at [349, 615] on icon at bounding box center [352, 668] width 8 height 8
click at [737, 615] on icon at bounding box center [737, 667] width 15 height 15
click at [735, 615] on icon at bounding box center [737, 667] width 15 height 15
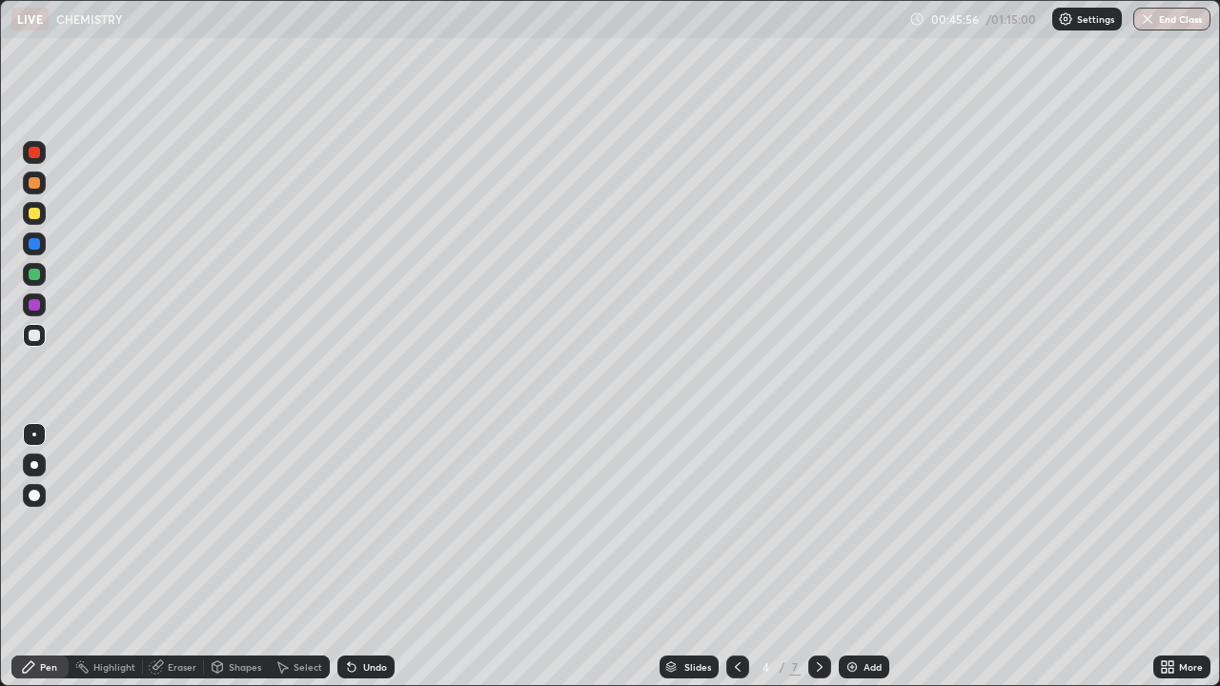
click at [736, 615] on icon at bounding box center [738, 667] width 6 height 10
click at [817, 615] on icon at bounding box center [819, 667] width 15 height 15
click at [816, 615] on icon at bounding box center [819, 667] width 15 height 15
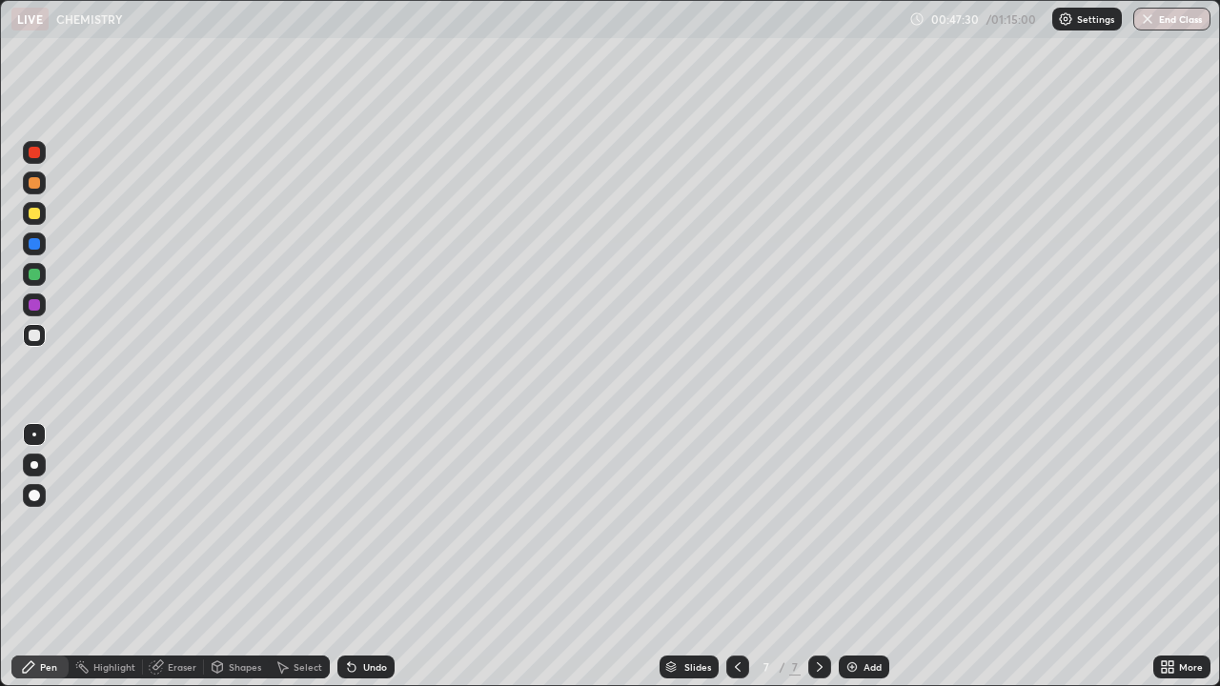
click at [354, 615] on icon at bounding box center [351, 667] width 15 height 15
click at [349, 615] on icon at bounding box center [352, 668] width 8 height 8
click at [346, 615] on icon at bounding box center [351, 667] width 15 height 15
click at [349, 615] on div "Undo" at bounding box center [365, 667] width 57 height 23
click at [348, 615] on icon at bounding box center [349, 663] width 2 height 2
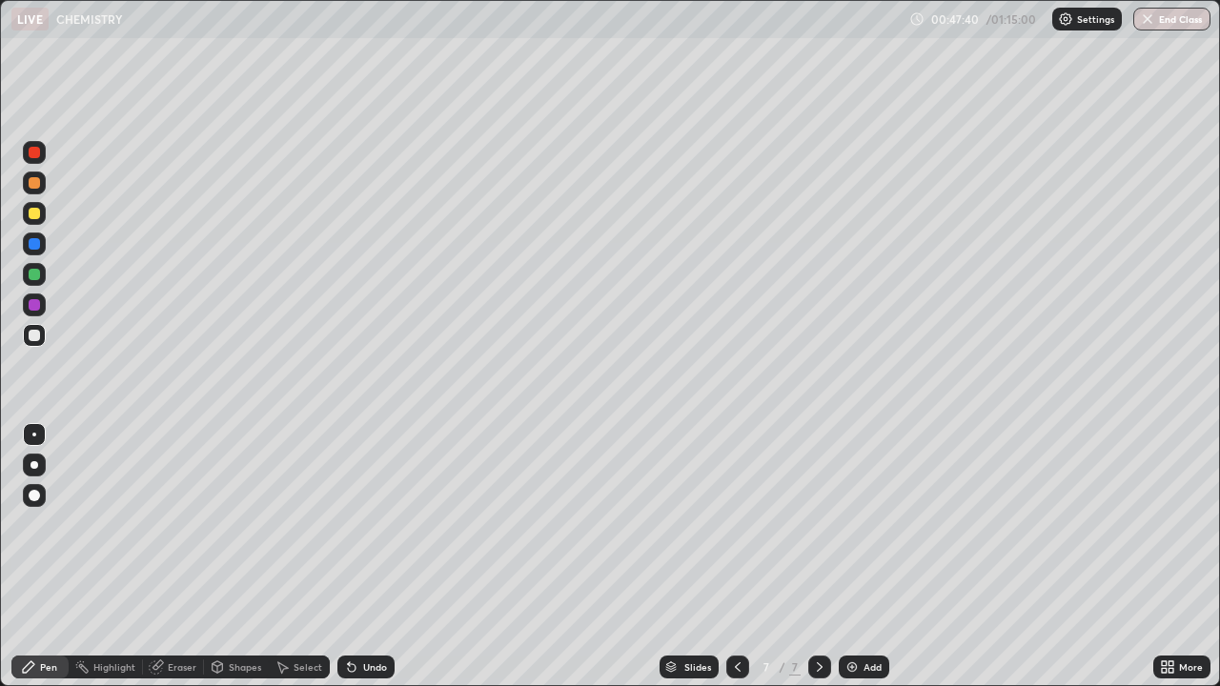
click at [349, 615] on icon at bounding box center [352, 668] width 8 height 8
click at [355, 615] on icon at bounding box center [351, 667] width 15 height 15
click at [356, 615] on icon at bounding box center [351, 667] width 15 height 15
click at [356, 615] on div "Undo" at bounding box center [365, 667] width 57 height 23
click at [356, 615] on icon at bounding box center [351, 667] width 15 height 15
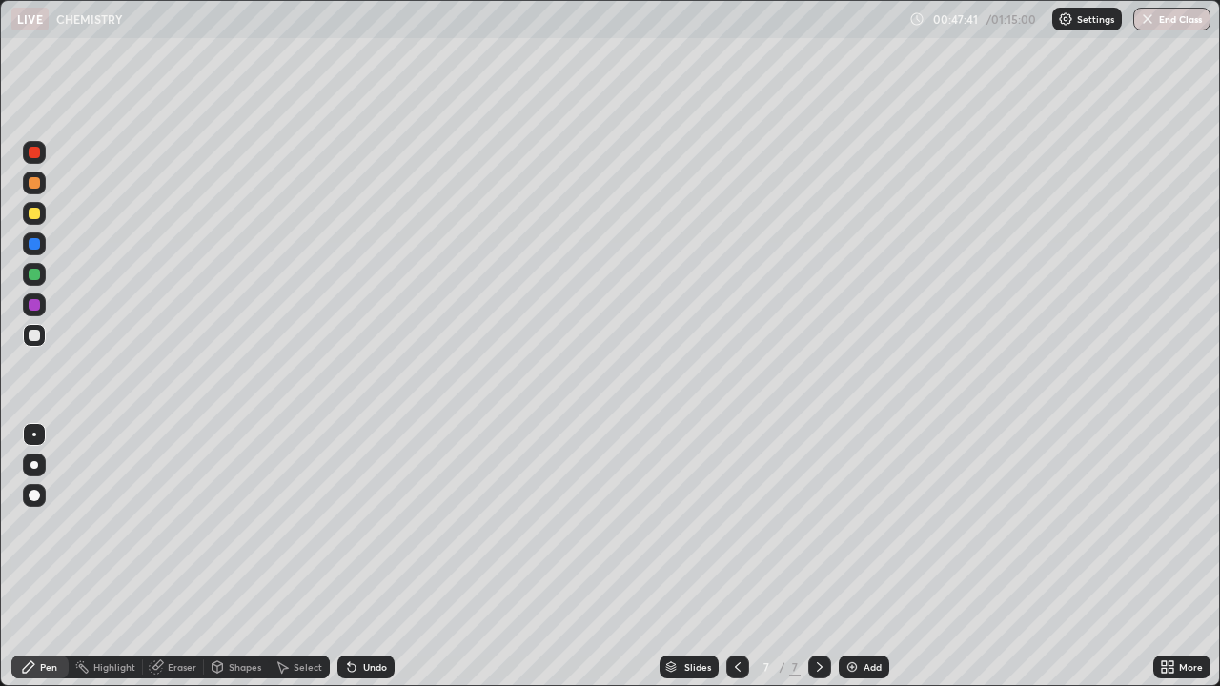
click at [349, 615] on icon at bounding box center [352, 668] width 8 height 8
click at [355, 615] on icon at bounding box center [351, 667] width 15 height 15
click at [356, 615] on icon at bounding box center [351, 667] width 15 height 15
click at [355, 615] on icon at bounding box center [351, 667] width 15 height 15
click at [349, 615] on icon at bounding box center [352, 668] width 8 height 8
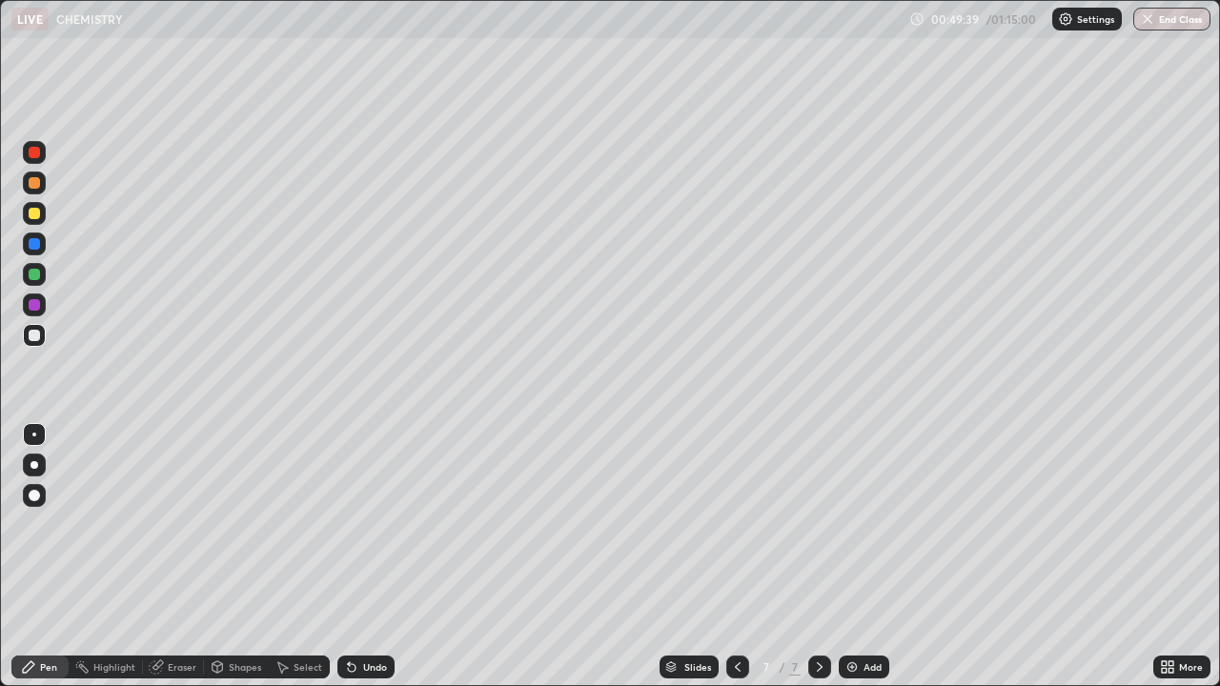
click at [355, 615] on icon at bounding box center [351, 667] width 15 height 15
click at [349, 615] on icon at bounding box center [352, 668] width 8 height 8
click at [355, 615] on icon at bounding box center [351, 667] width 15 height 15
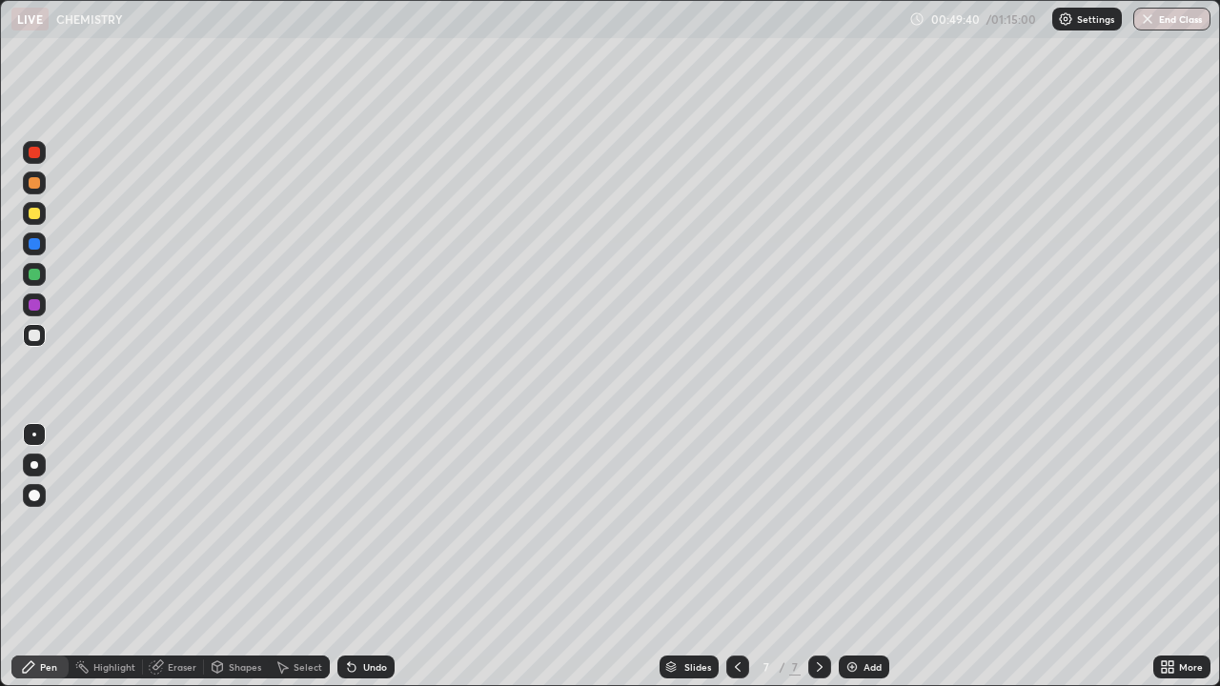
click at [355, 615] on icon at bounding box center [351, 667] width 15 height 15
click at [179, 615] on div "Eraser" at bounding box center [182, 667] width 29 height 10
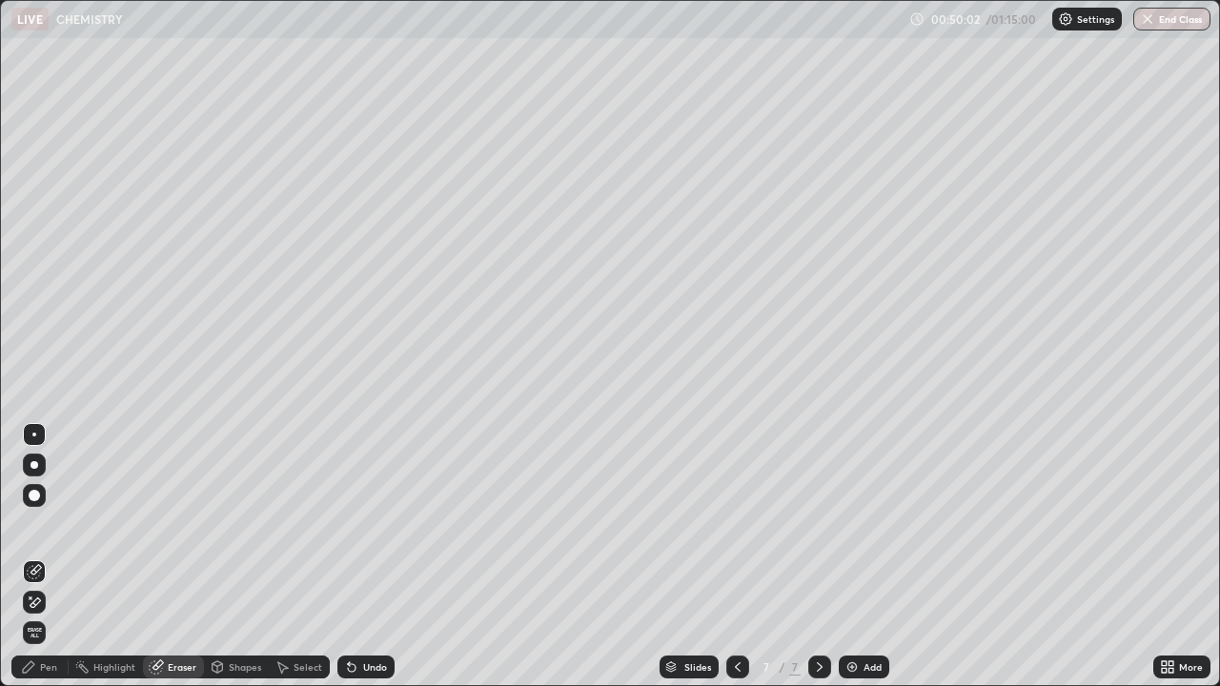
click at [48, 615] on div "Pen" at bounding box center [39, 667] width 57 height 23
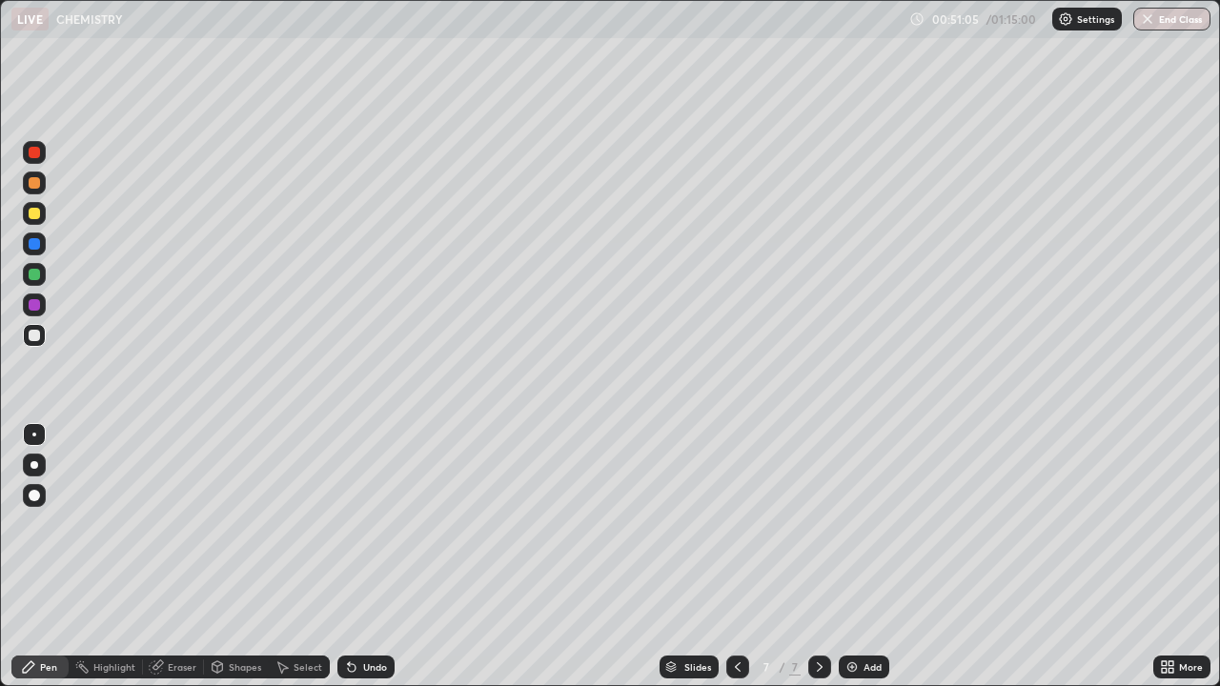
click at [113, 615] on div "Highlight" at bounding box center [114, 667] width 42 height 10
click at [177, 615] on div "Eraser" at bounding box center [182, 667] width 29 height 10
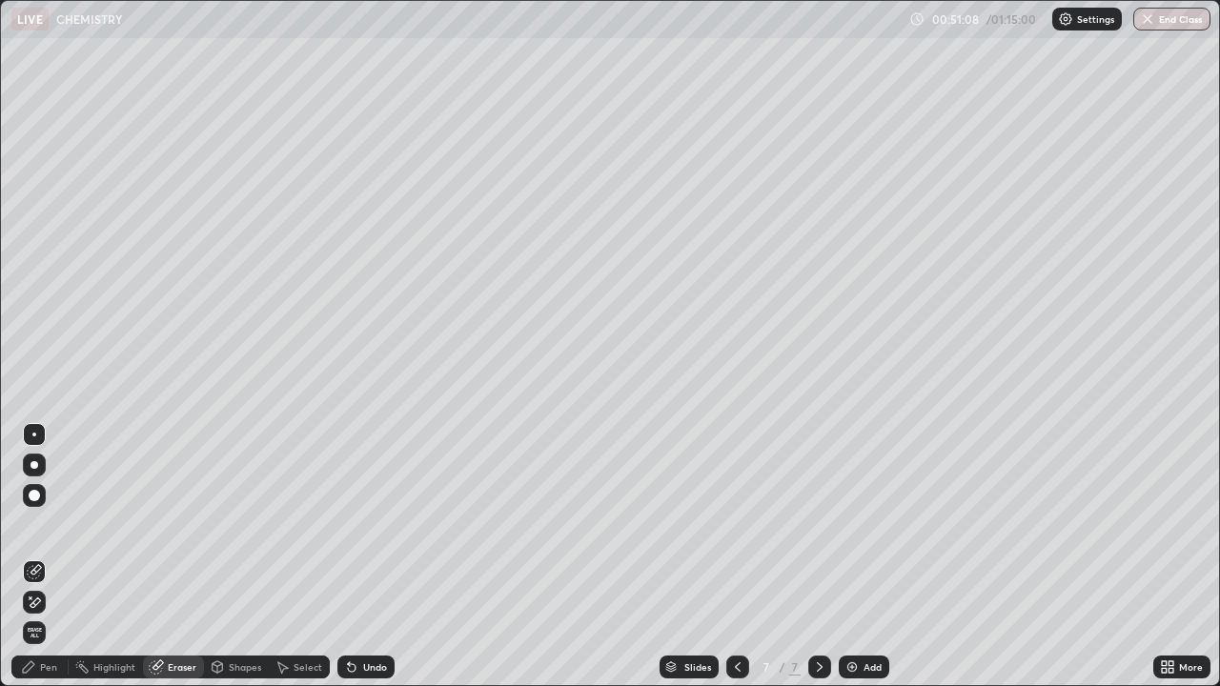
click at [51, 615] on div "Pen" at bounding box center [48, 667] width 17 height 10
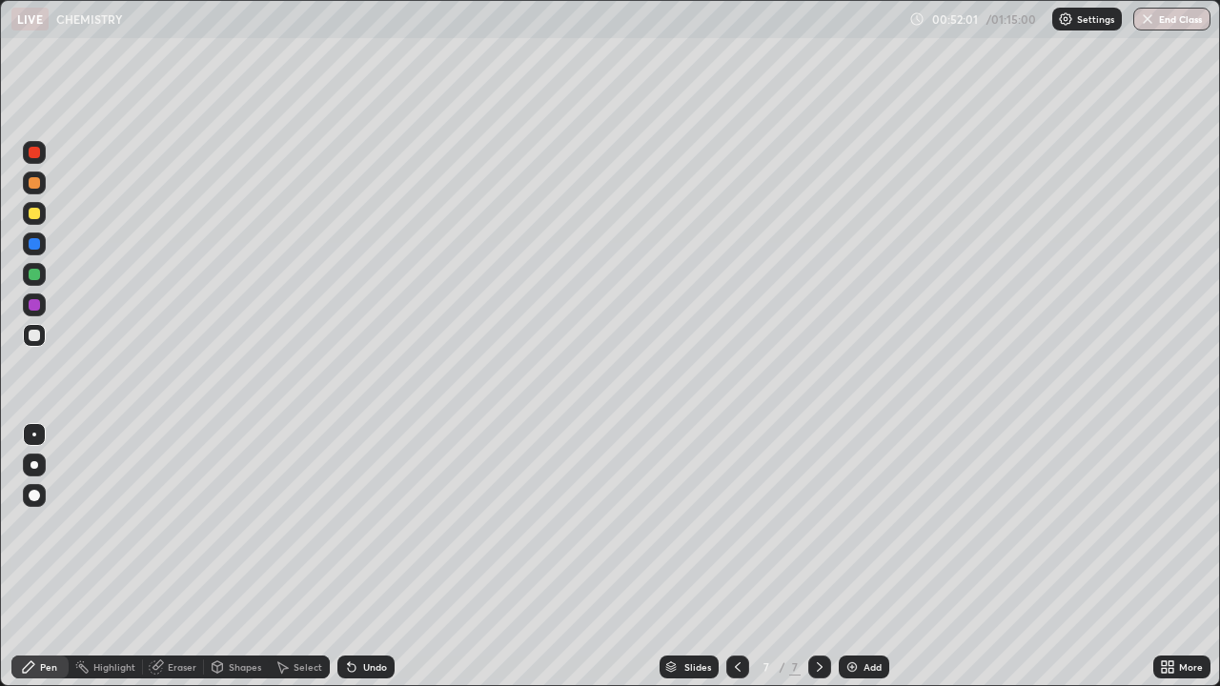
click at [735, 615] on icon at bounding box center [737, 667] width 15 height 15
click at [818, 615] on icon at bounding box center [819, 667] width 15 height 15
click at [737, 615] on icon at bounding box center [737, 667] width 15 height 15
click at [734, 615] on icon at bounding box center [737, 667] width 15 height 15
click at [737, 615] on icon at bounding box center [737, 667] width 15 height 15
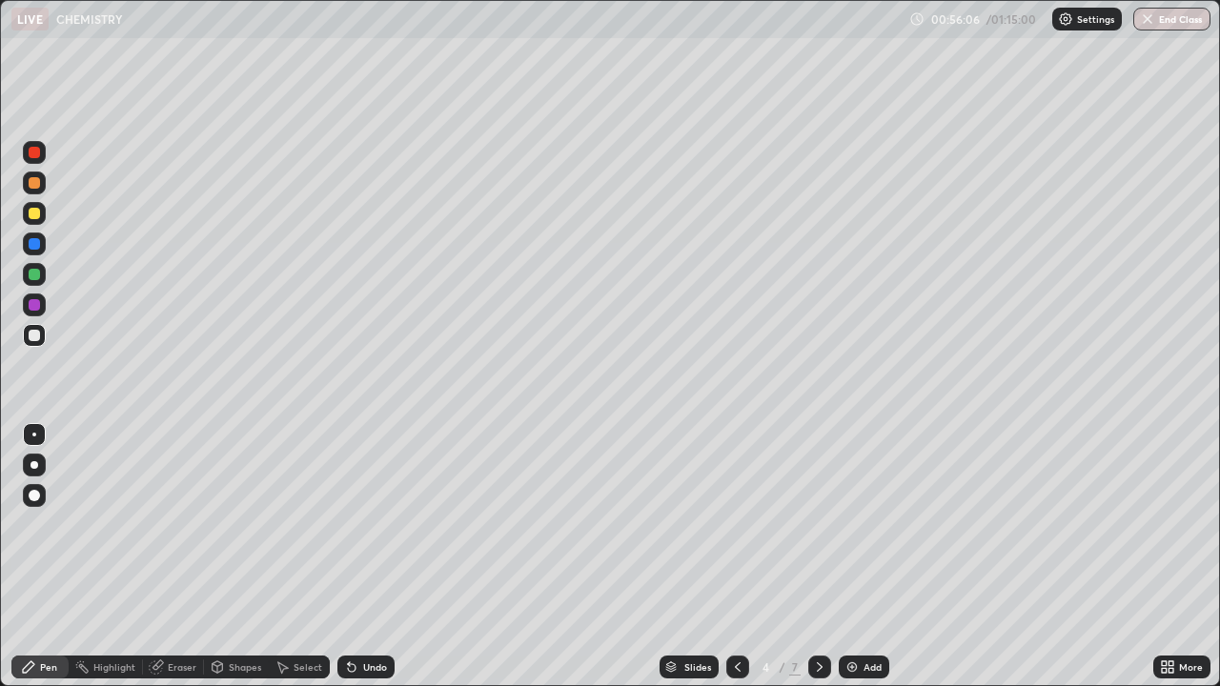
click at [736, 615] on icon at bounding box center [737, 667] width 15 height 15
click at [819, 615] on icon at bounding box center [819, 667] width 15 height 15
click at [818, 615] on icon at bounding box center [819, 667] width 15 height 15
click at [820, 615] on icon at bounding box center [819, 667] width 15 height 15
click at [819, 615] on icon at bounding box center [819, 667] width 15 height 15
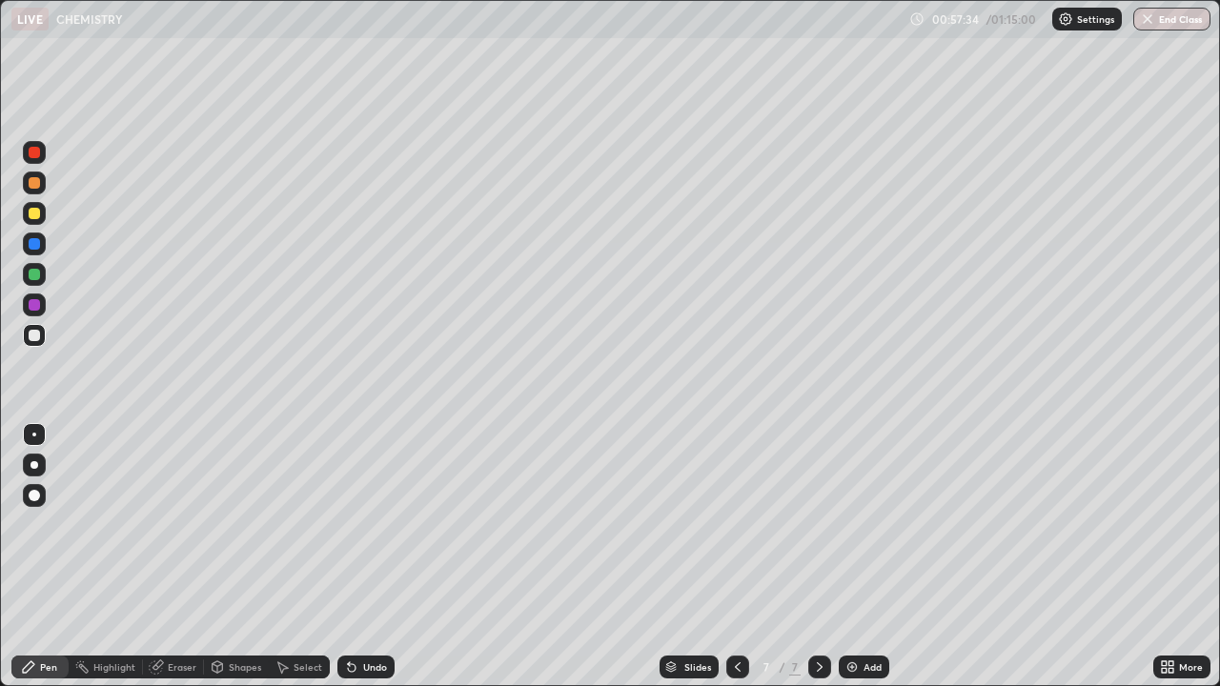
click at [348, 615] on icon at bounding box center [352, 668] width 8 height 8
click at [727, 615] on div at bounding box center [737, 667] width 23 height 23
click at [736, 615] on icon at bounding box center [737, 667] width 15 height 15
click at [728, 615] on div at bounding box center [737, 667] width 23 height 38
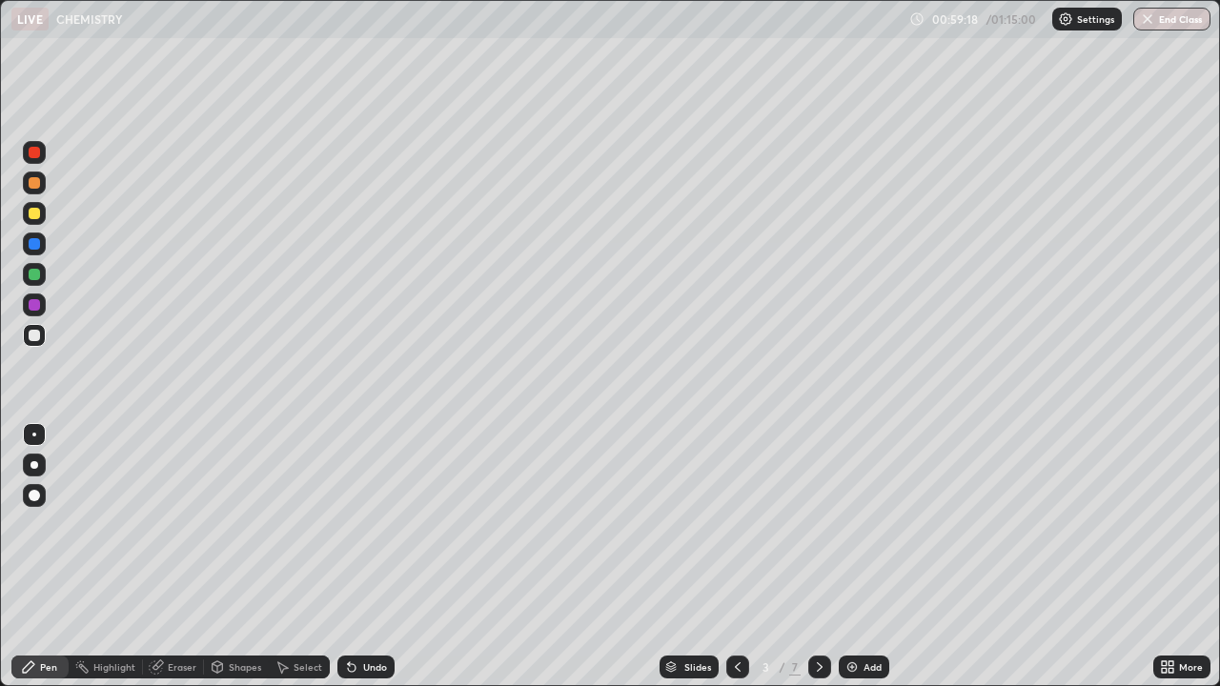
click at [352, 615] on icon at bounding box center [352, 668] width 8 height 8
click at [820, 615] on icon at bounding box center [820, 667] width 6 height 10
click at [821, 615] on icon at bounding box center [819, 667] width 15 height 15
click at [820, 615] on icon at bounding box center [820, 667] width 6 height 10
click at [815, 615] on icon at bounding box center [819, 667] width 15 height 15
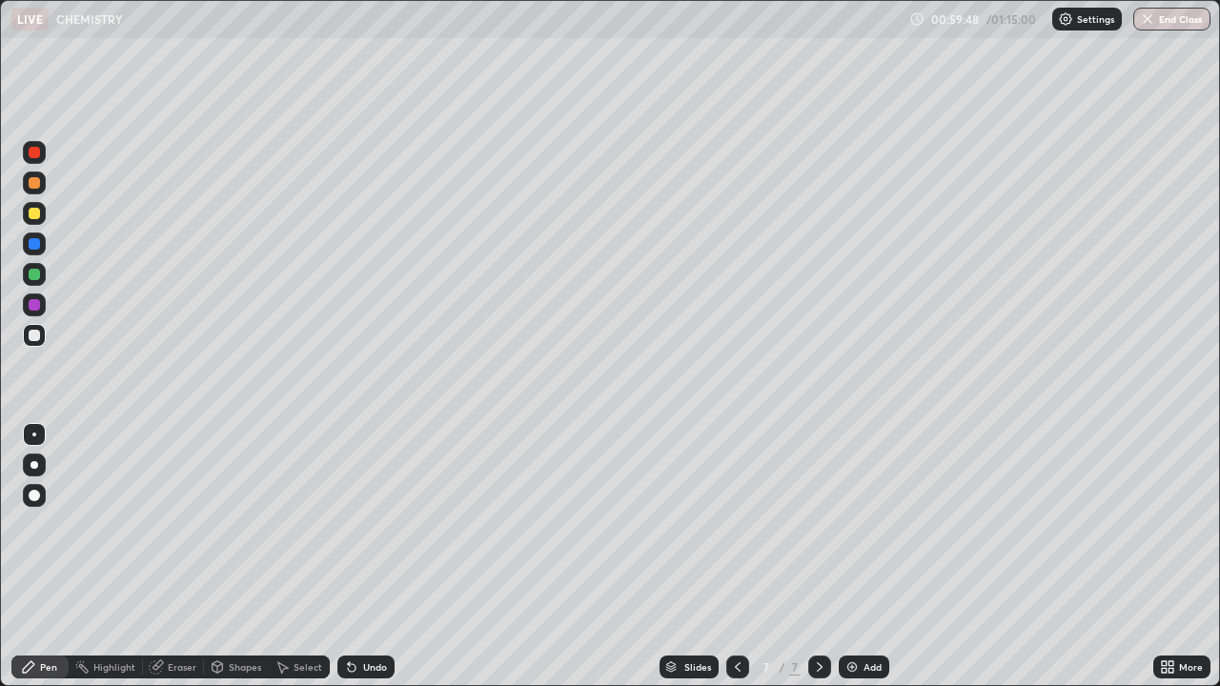
click at [852, 615] on img at bounding box center [851, 667] width 15 height 15
click at [736, 615] on icon at bounding box center [737, 667] width 15 height 15
click at [817, 615] on icon at bounding box center [820, 667] width 6 height 10
click at [351, 615] on icon at bounding box center [351, 667] width 15 height 15
click at [349, 615] on icon at bounding box center [352, 668] width 8 height 8
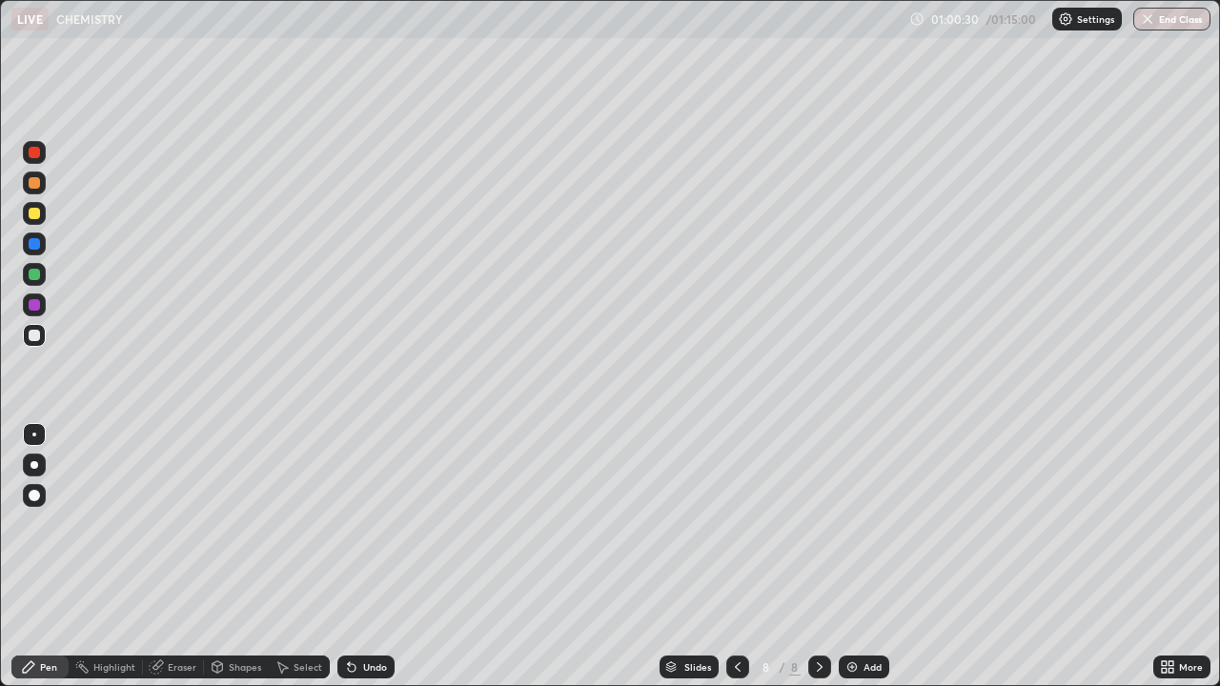
click at [349, 615] on icon at bounding box center [352, 668] width 8 height 8
click at [1150, 17] on img "button" at bounding box center [1147, 18] width 15 height 15
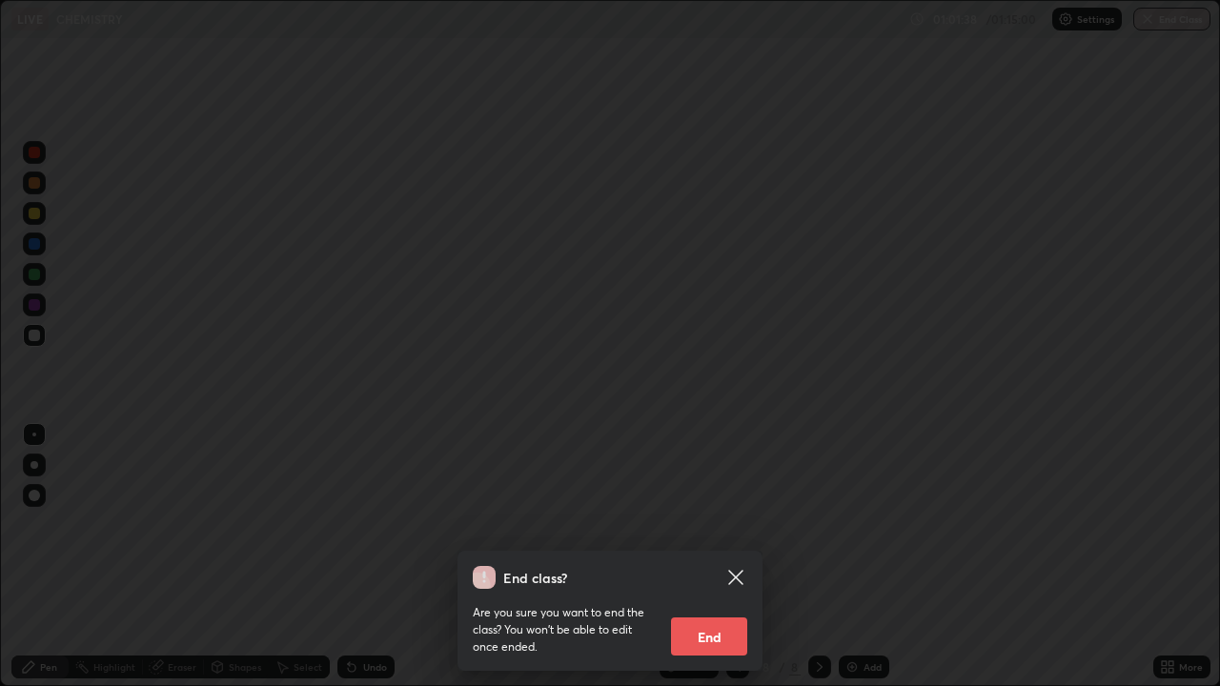
click at [726, 615] on button "End" at bounding box center [709, 637] width 76 height 38
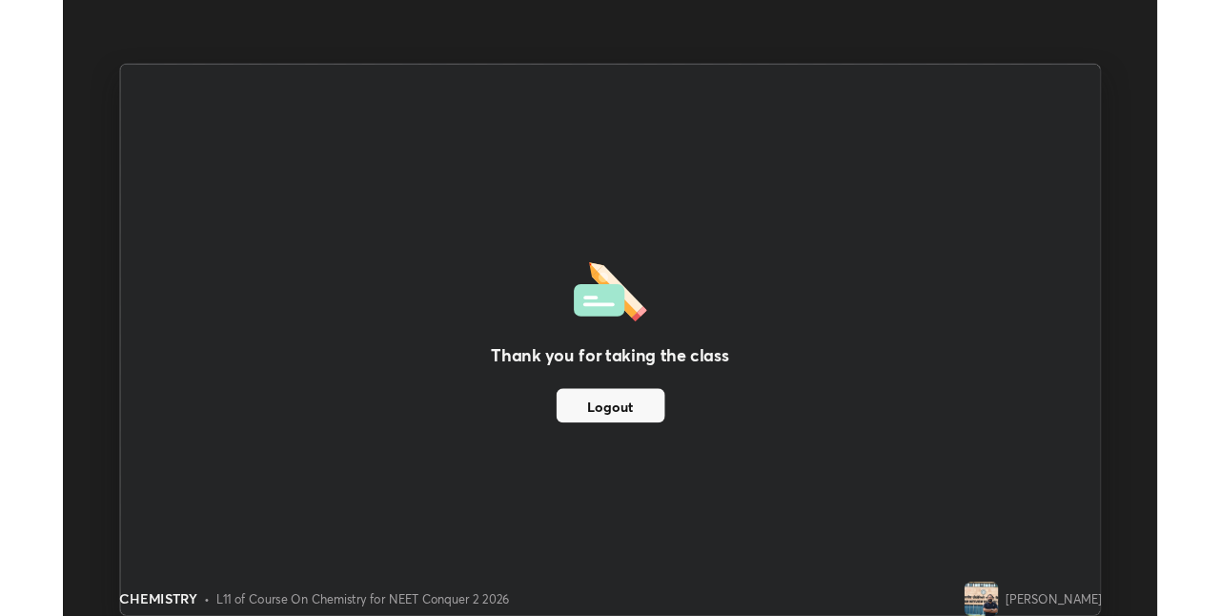
scroll to position [94700, 94095]
